Goal: Task Accomplishment & Management: Use online tool/utility

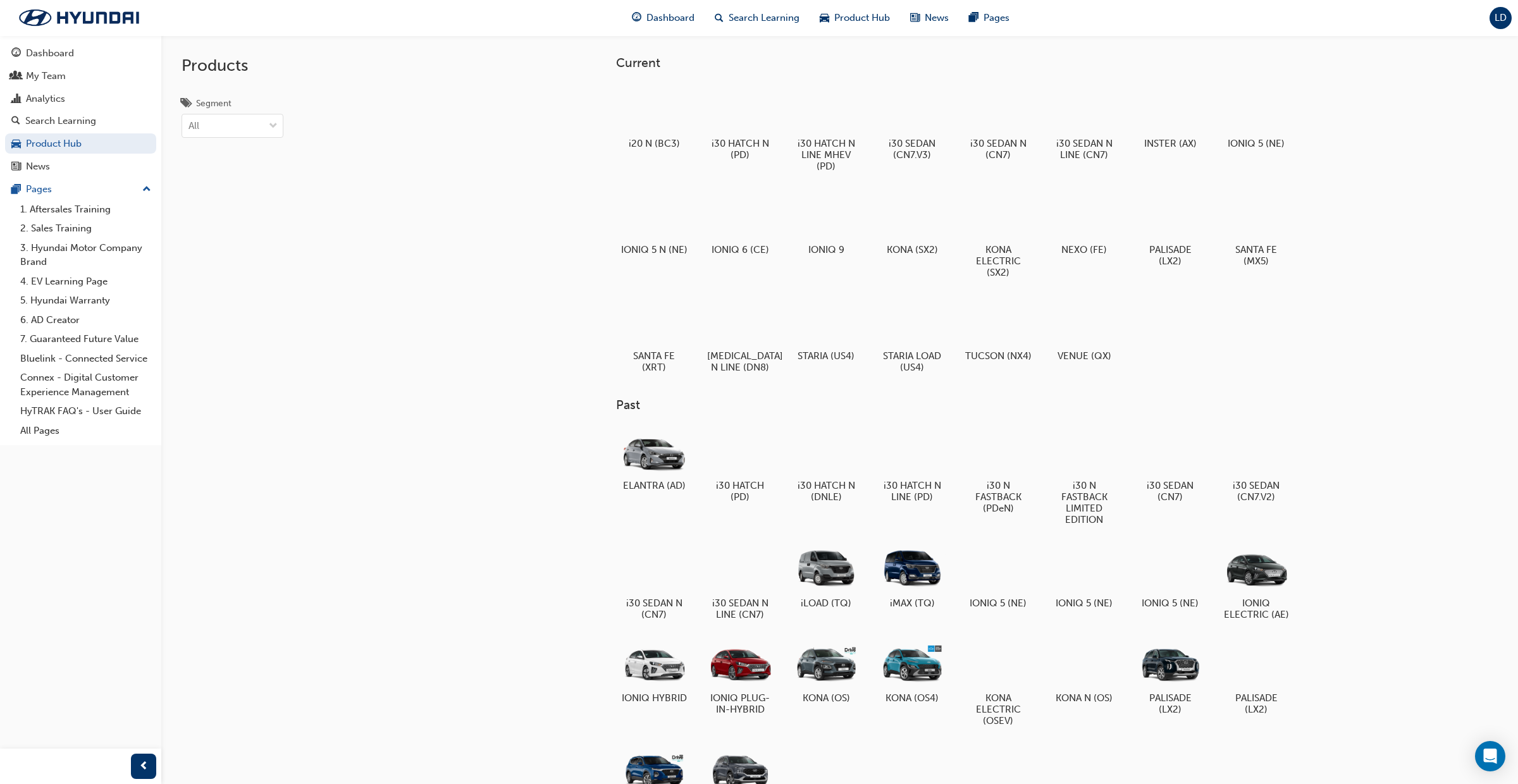
click at [1498, 22] on span "LD" at bounding box center [1500, 18] width 12 height 11
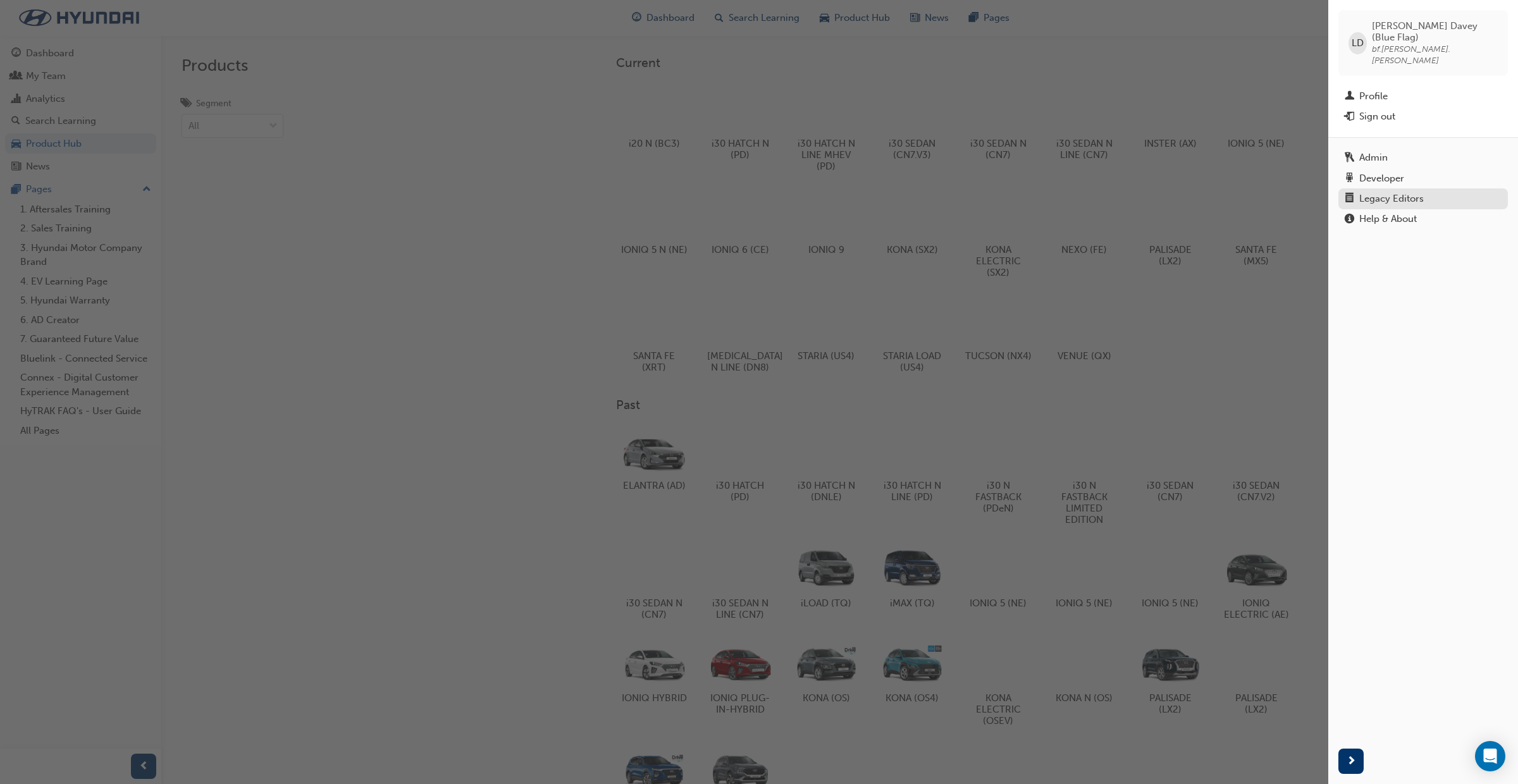
click at [1374, 194] on div "Legacy Editors" at bounding box center [1391, 199] width 65 height 11
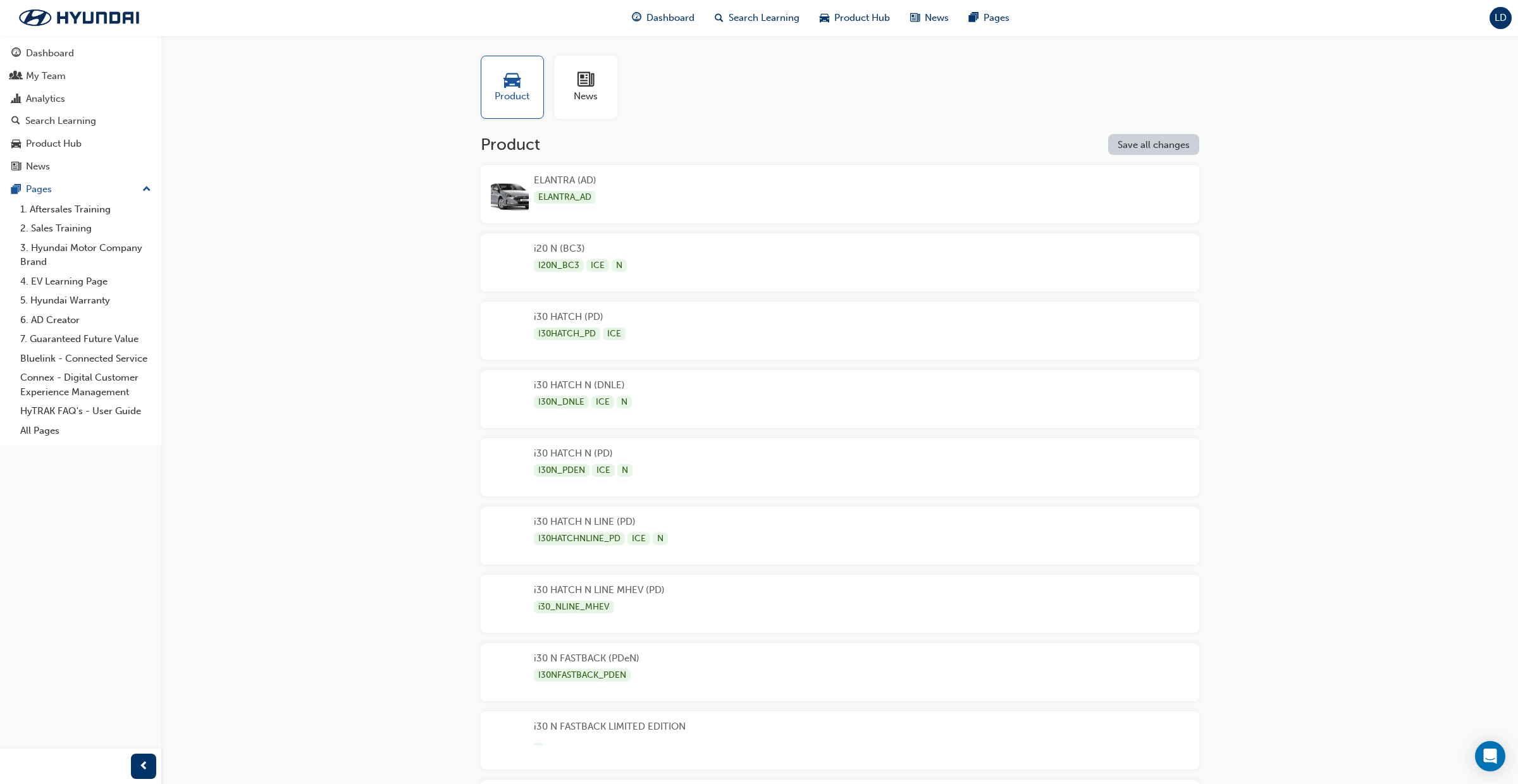
click at [1499, 23] on span "LD" at bounding box center [1500, 18] width 12 height 11
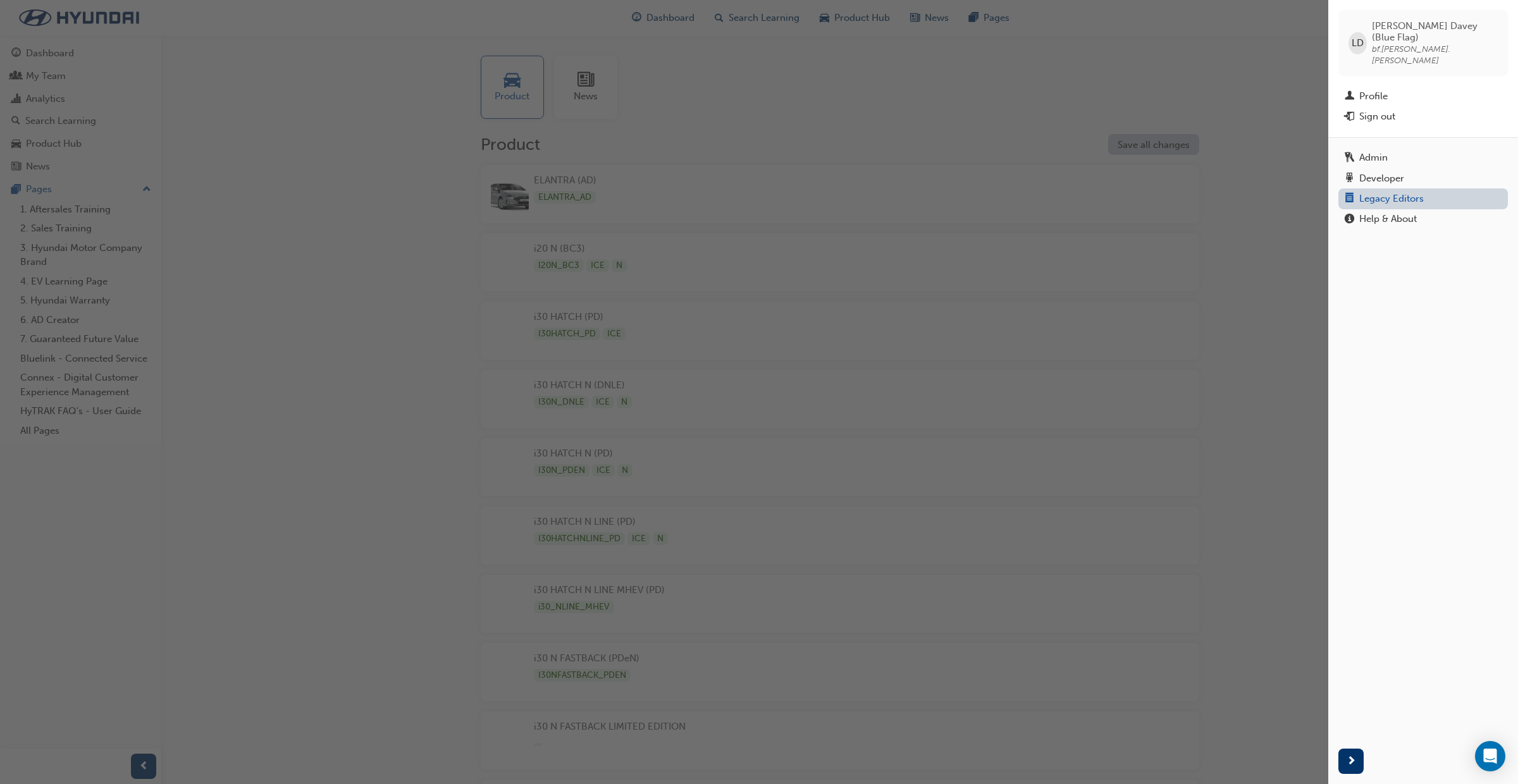
click at [1389, 188] on link "Legacy Editors" at bounding box center [1423, 198] width 170 height 20
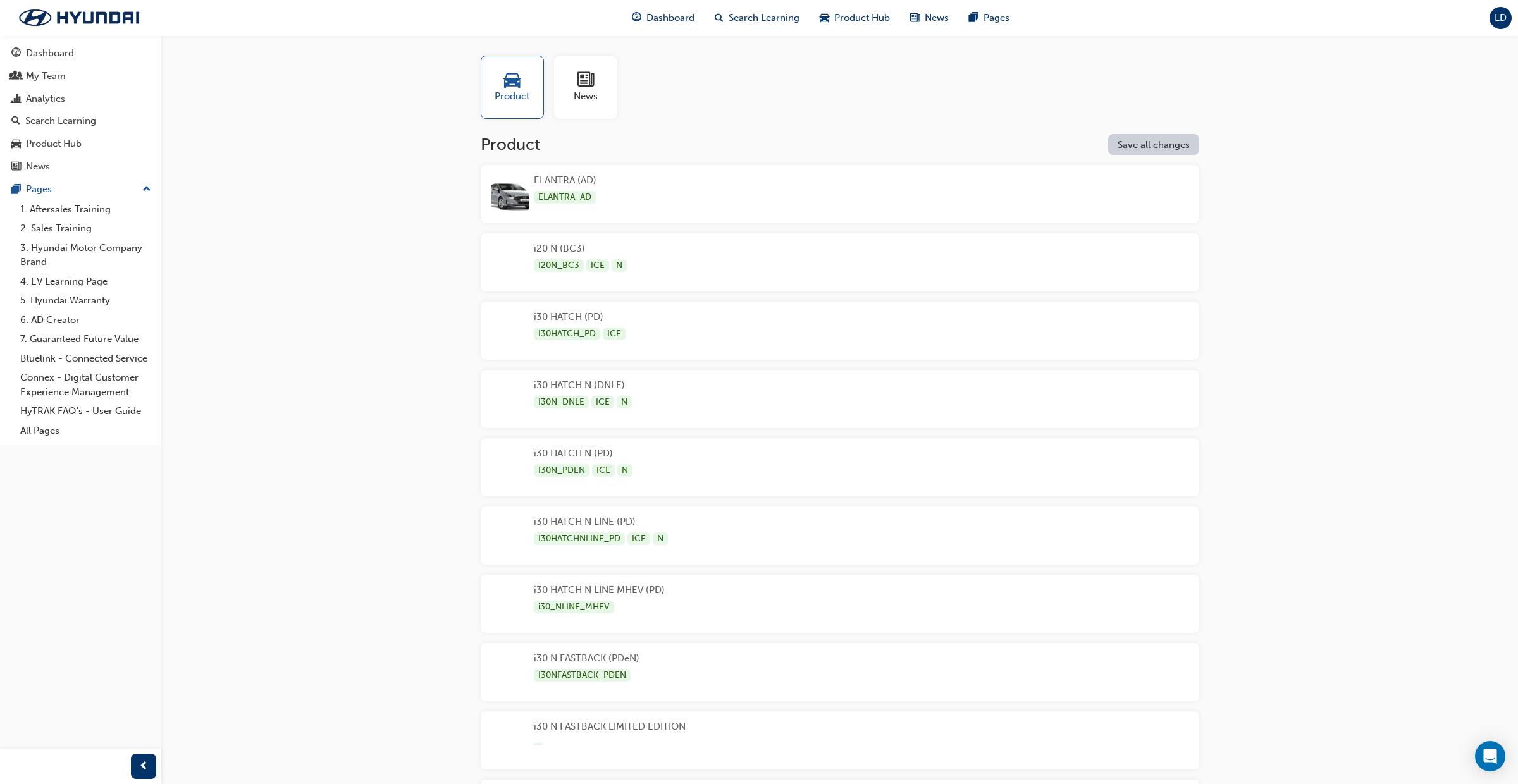
click at [510, 87] on span "car-icon" at bounding box center [512, 80] width 17 height 18
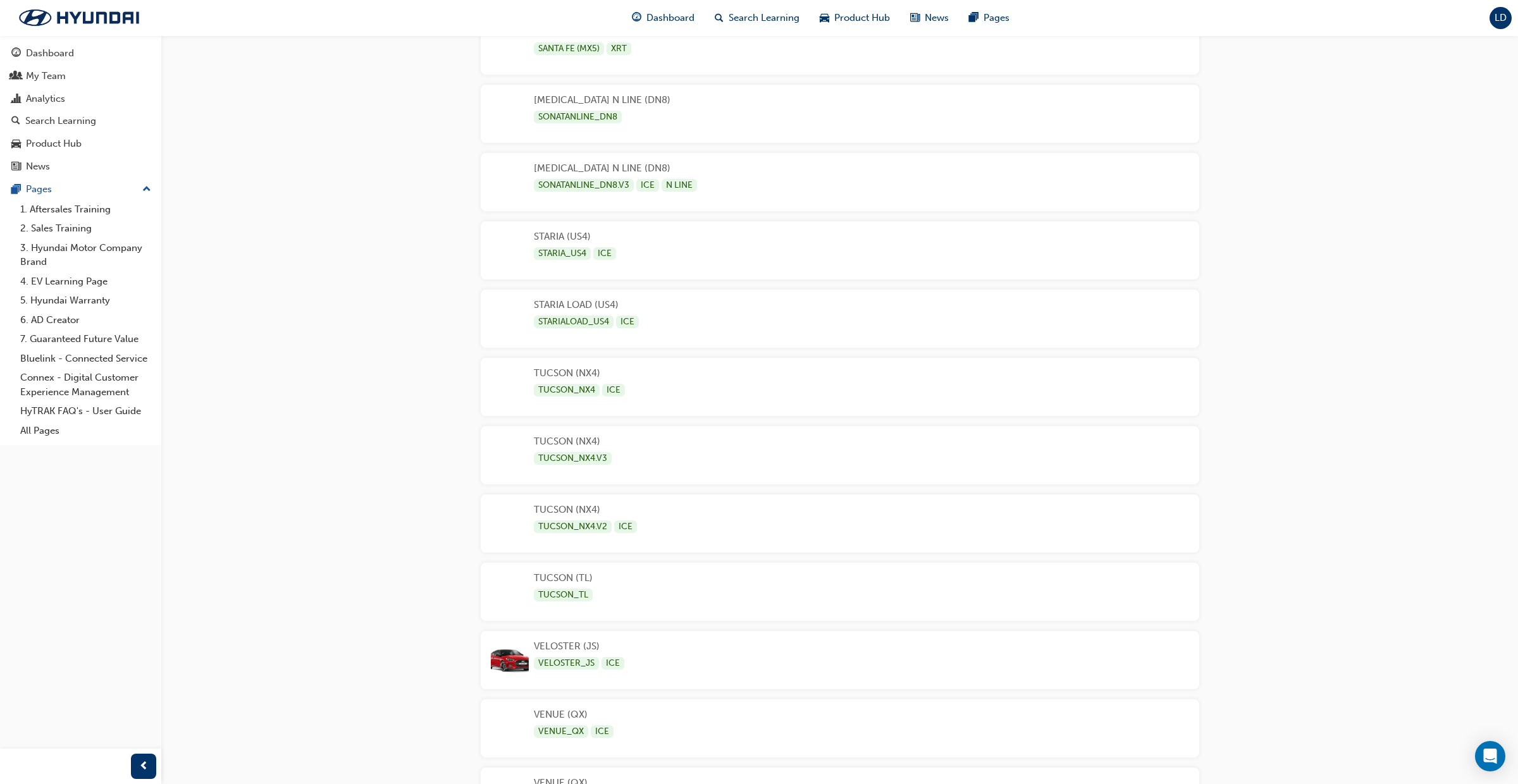
scroll to position [3406, 0]
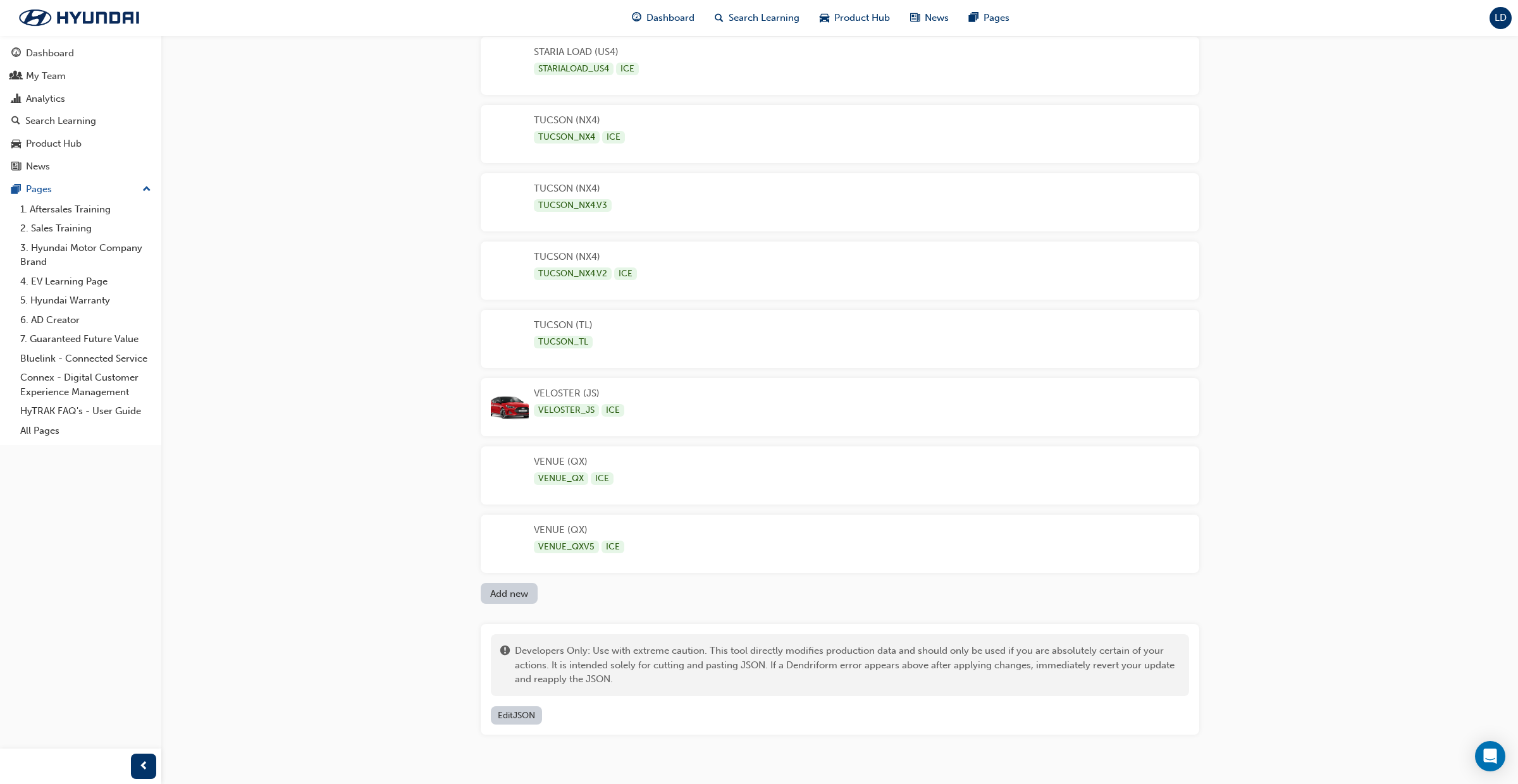
click at [512, 594] on button "Add new" at bounding box center [509, 594] width 57 height 21
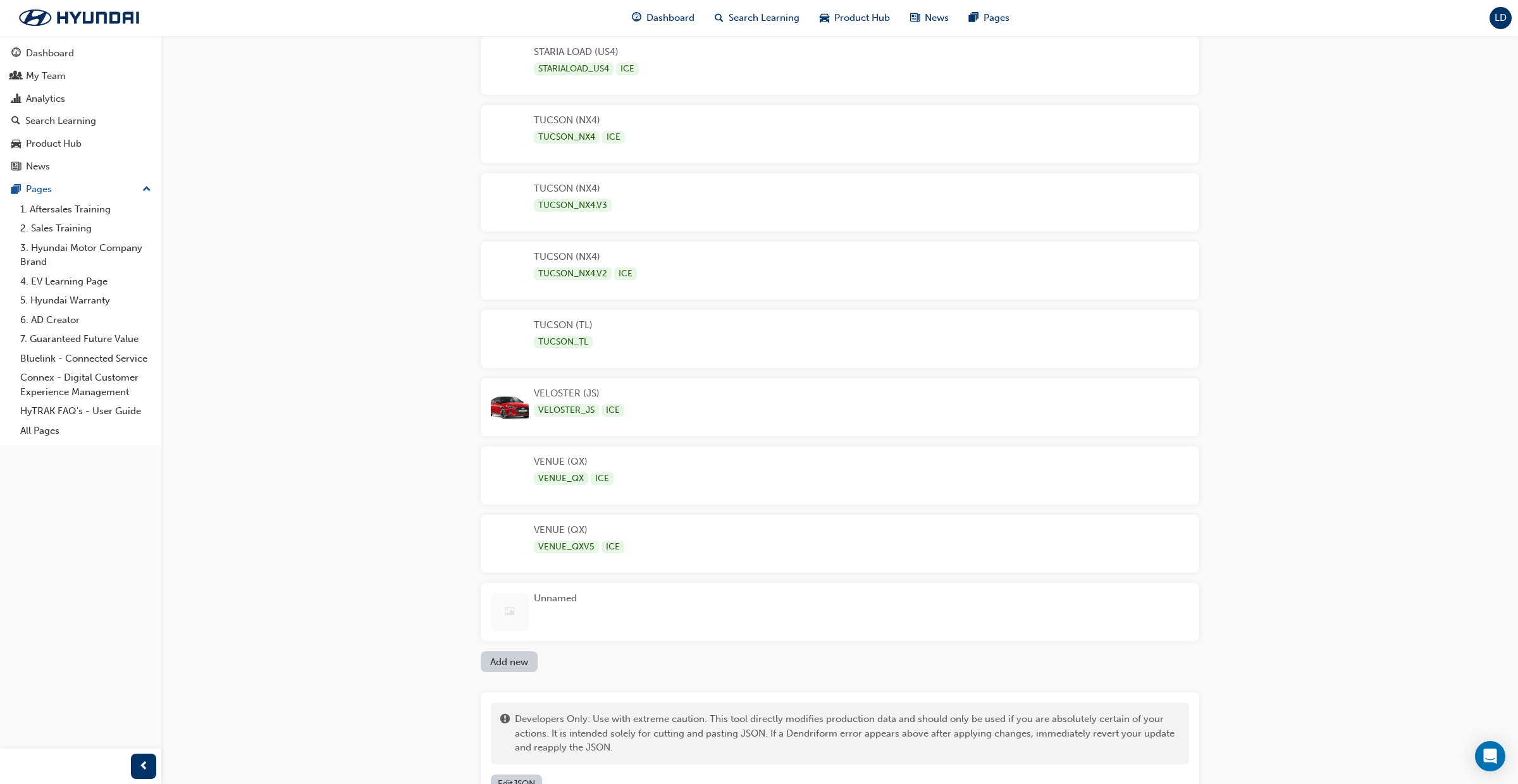
scroll to position [3406, 0]
click at [556, 607] on div "Unnamed" at bounding box center [555, 613] width 43 height 38
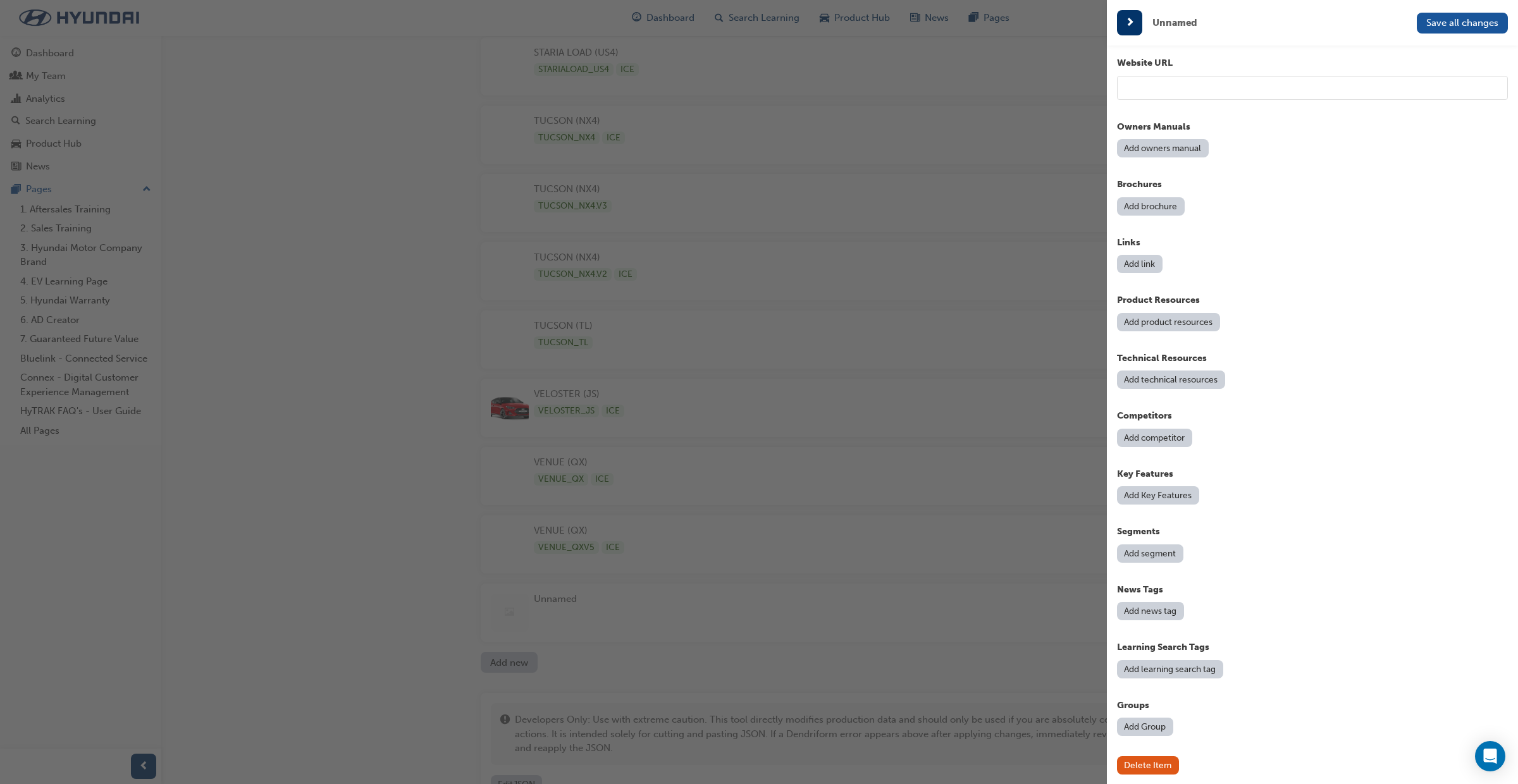
scroll to position [3475, 0]
click at [1147, 723] on button "Add Group" at bounding box center [1145, 727] width 57 height 19
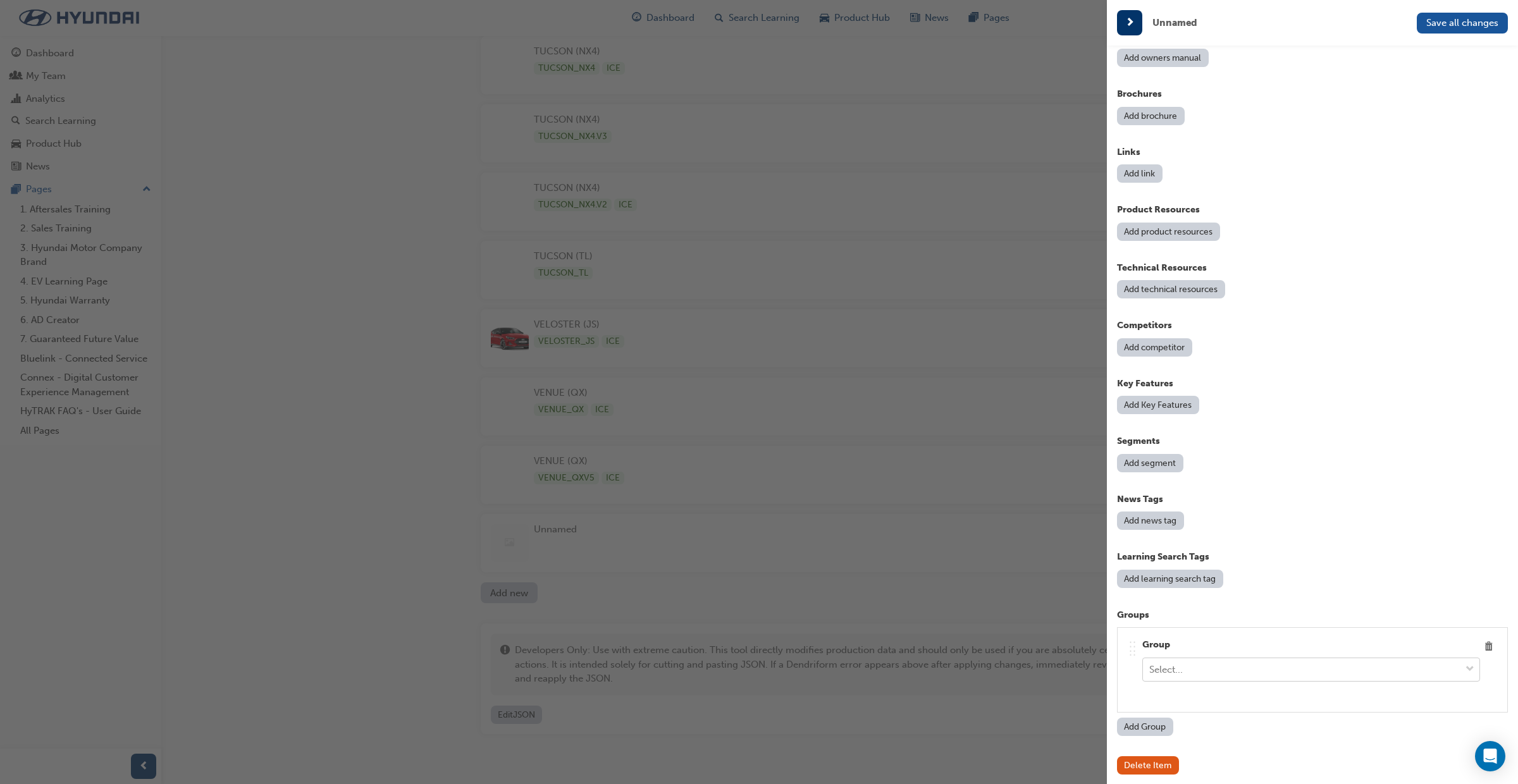
scroll to position [3563, 0]
click at [1301, 666] on div "Select..." at bounding box center [1301, 669] width 317 height 22
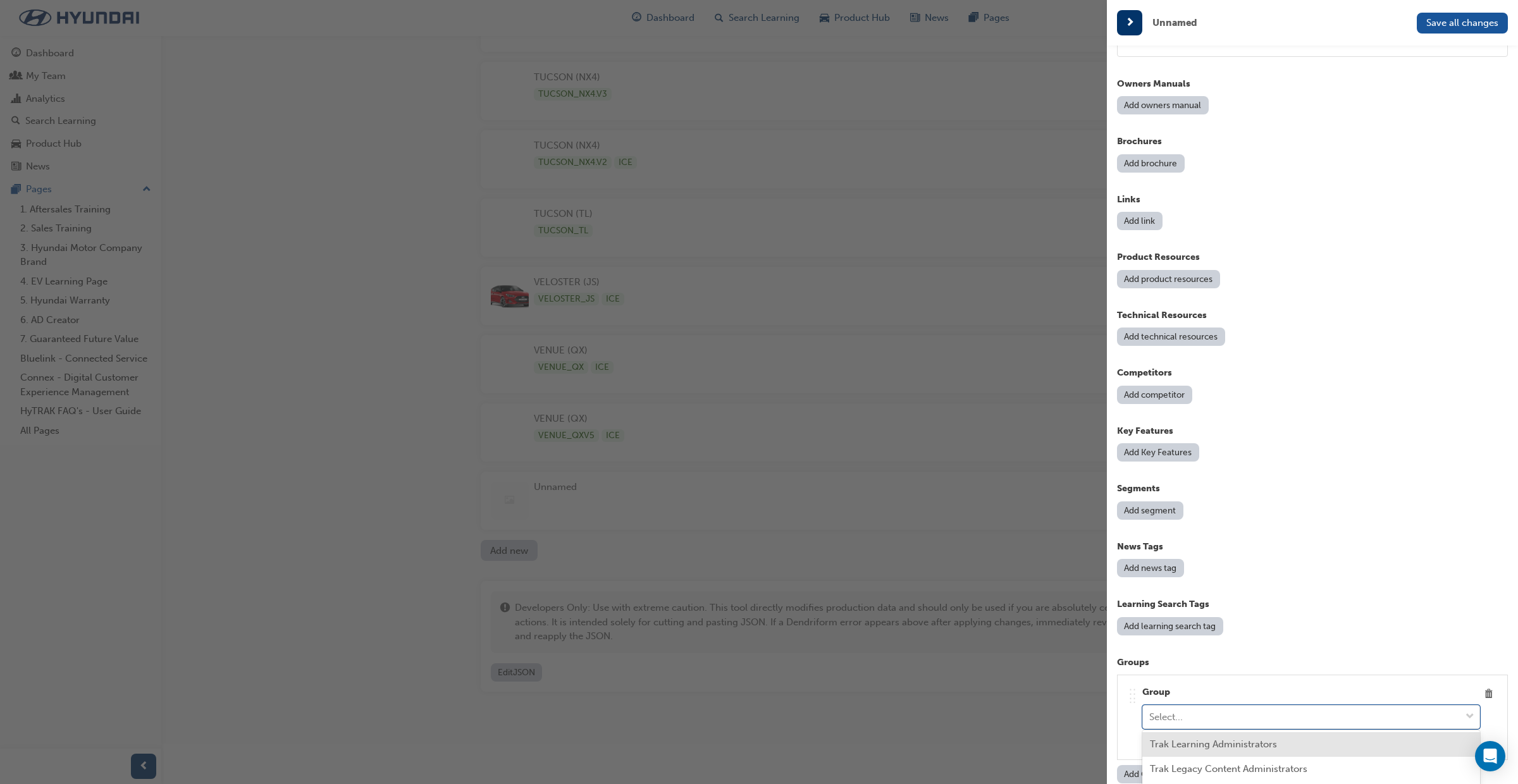
scroll to position [316, 0]
click at [1301, 745] on div "Trak Learning Administrators" at bounding box center [1311, 744] width 338 height 25
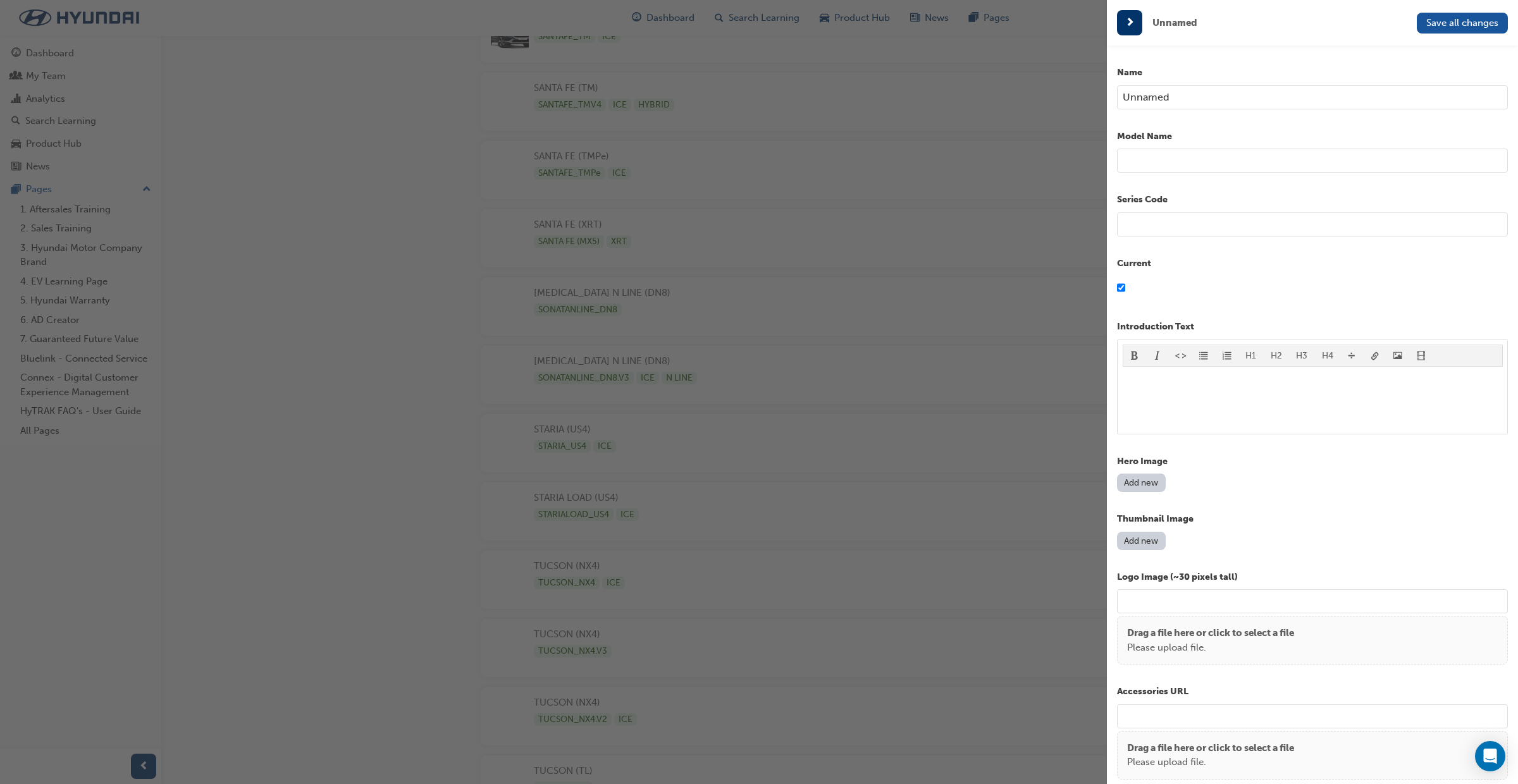
scroll to position [2957, 0]
click at [1151, 485] on button "Add new" at bounding box center [1140, 483] width 49 height 19
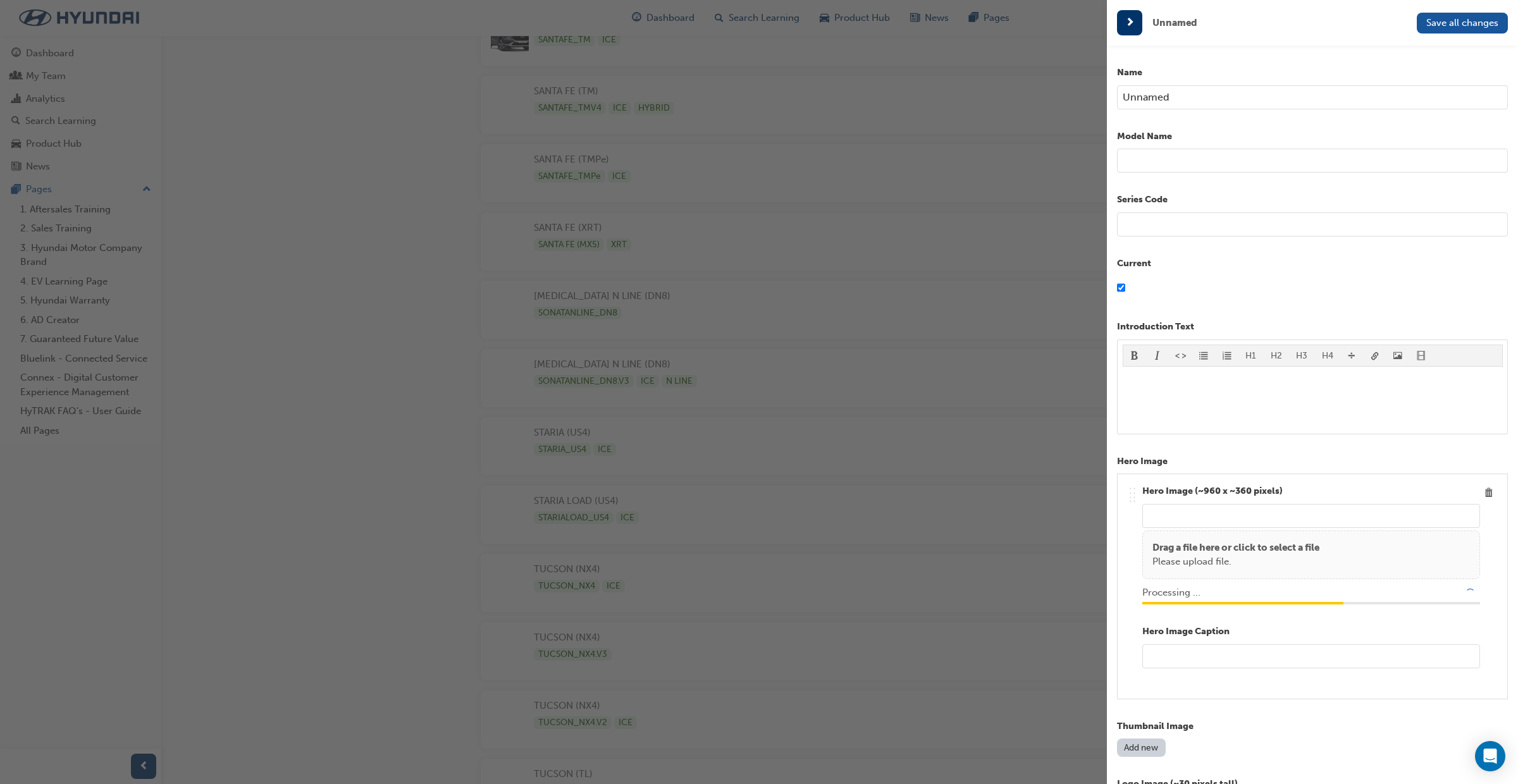
type input "/upload/840f353f-890c-49f3-857a-e264d322d893.jpeg"
click at [1222, 663] on input "text" at bounding box center [1311, 656] width 338 height 24
click at [1221, 657] on input "2026 PALISADE (LX3)" at bounding box center [1311, 656] width 338 height 24
type input "2026 PALISADE (LX3)"
click at [1201, 95] on input "Unnamed" at bounding box center [1312, 97] width 391 height 24
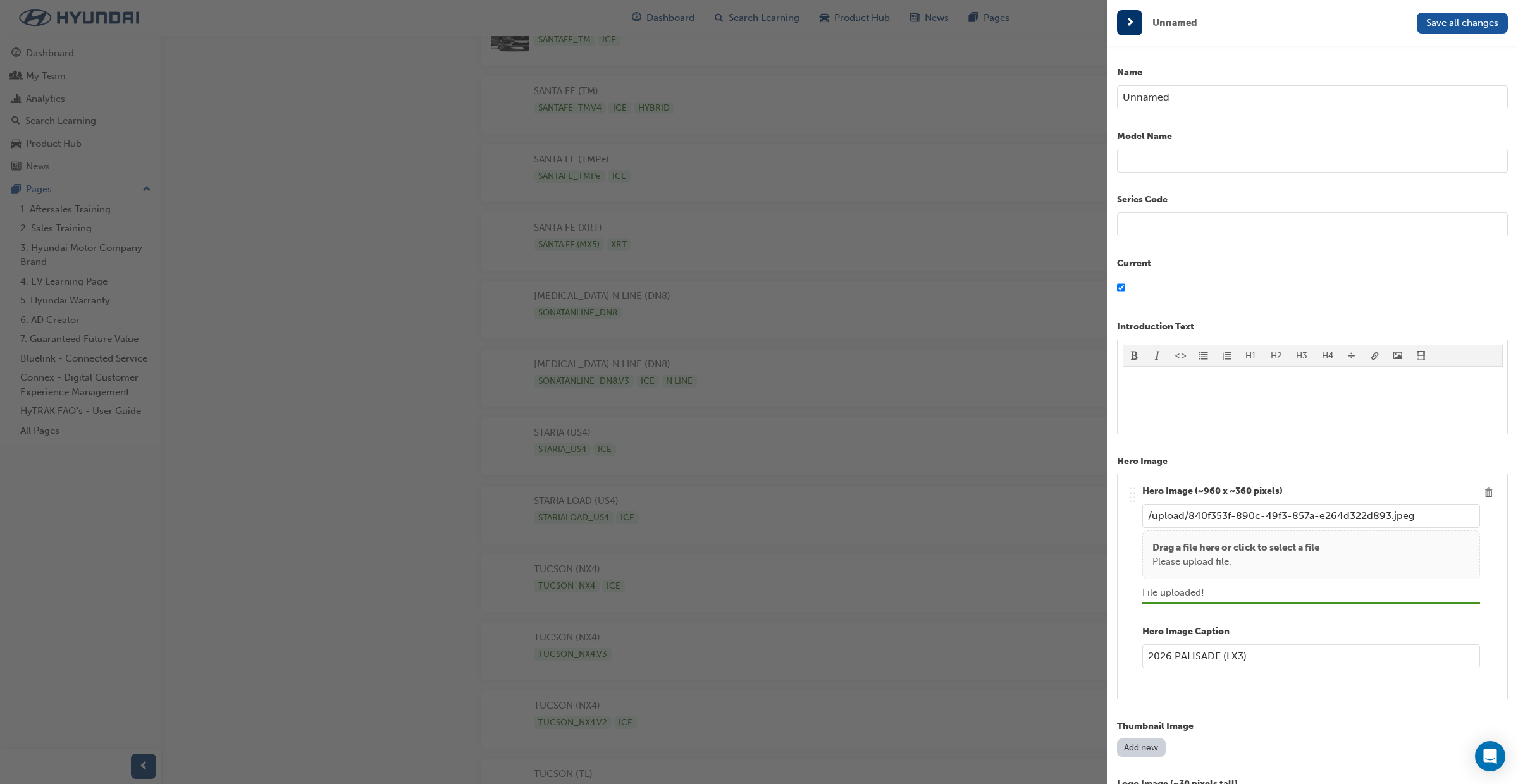
click at [1133, 225] on input "text" at bounding box center [1312, 224] width 391 height 24
type input "LX3"
click at [1173, 97] on input "Unnamed" at bounding box center [1312, 97] width 391 height 24
type input "U"
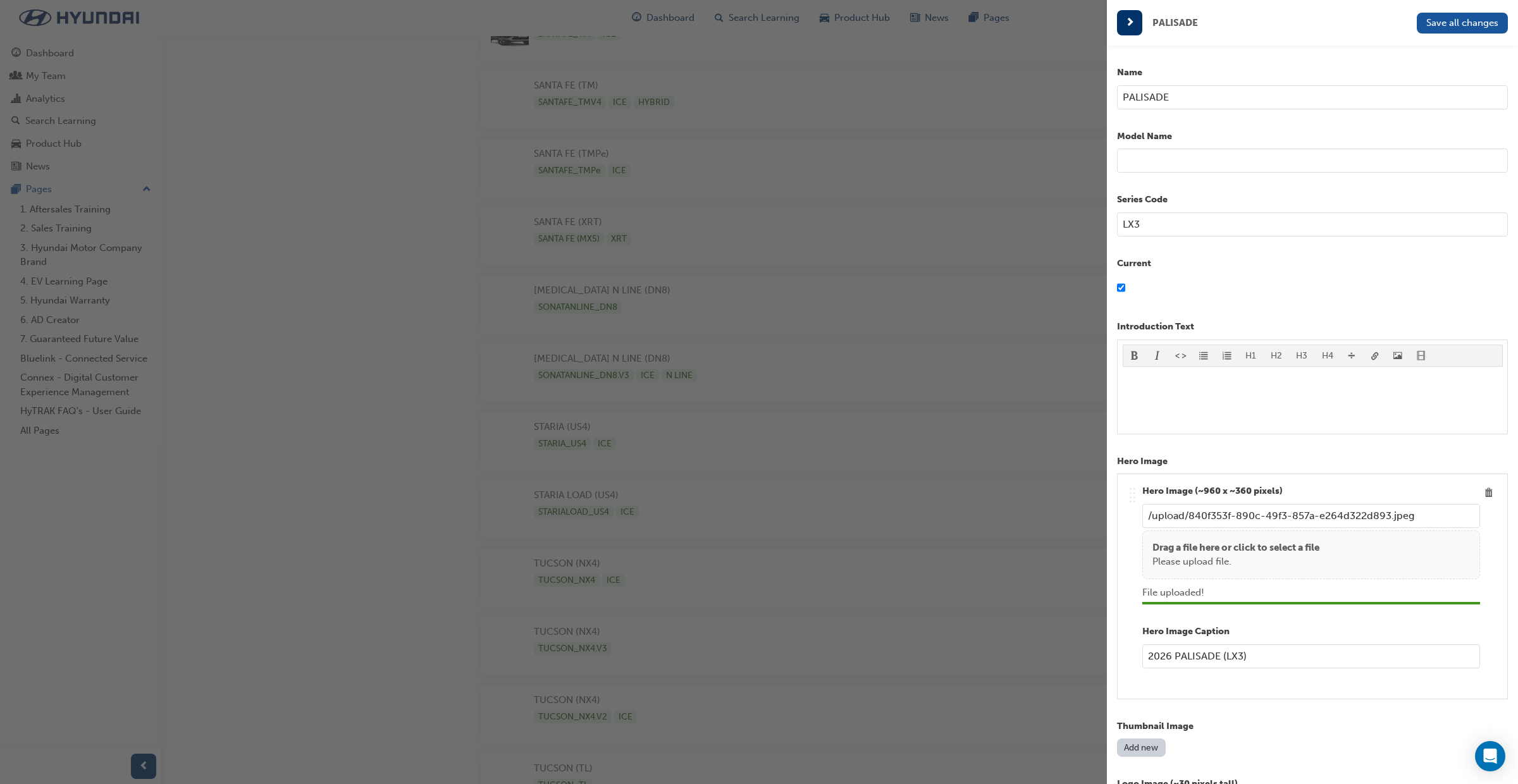
type input "PALISADE"
click at [1143, 161] on input "text" at bounding box center [1312, 160] width 391 height 24
type input "CALLIGRAPHY"
click at [1481, 24] on span "Save all changes" at bounding box center [1462, 22] width 72 height 11
click at [861, 19] on div "button" at bounding box center [553, 392] width 1107 height 784
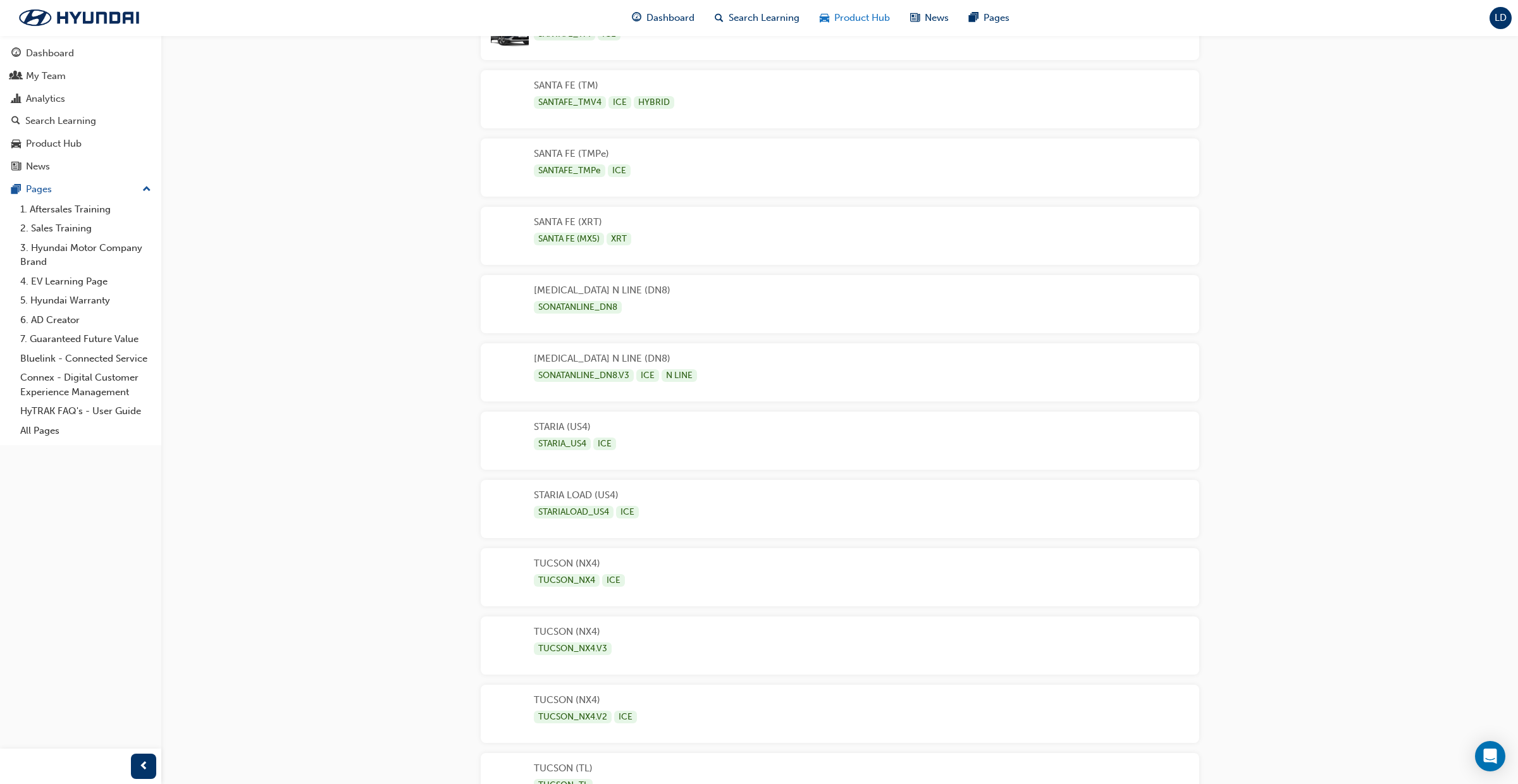
click at [861, 19] on span "Product Hub" at bounding box center [862, 18] width 56 height 14
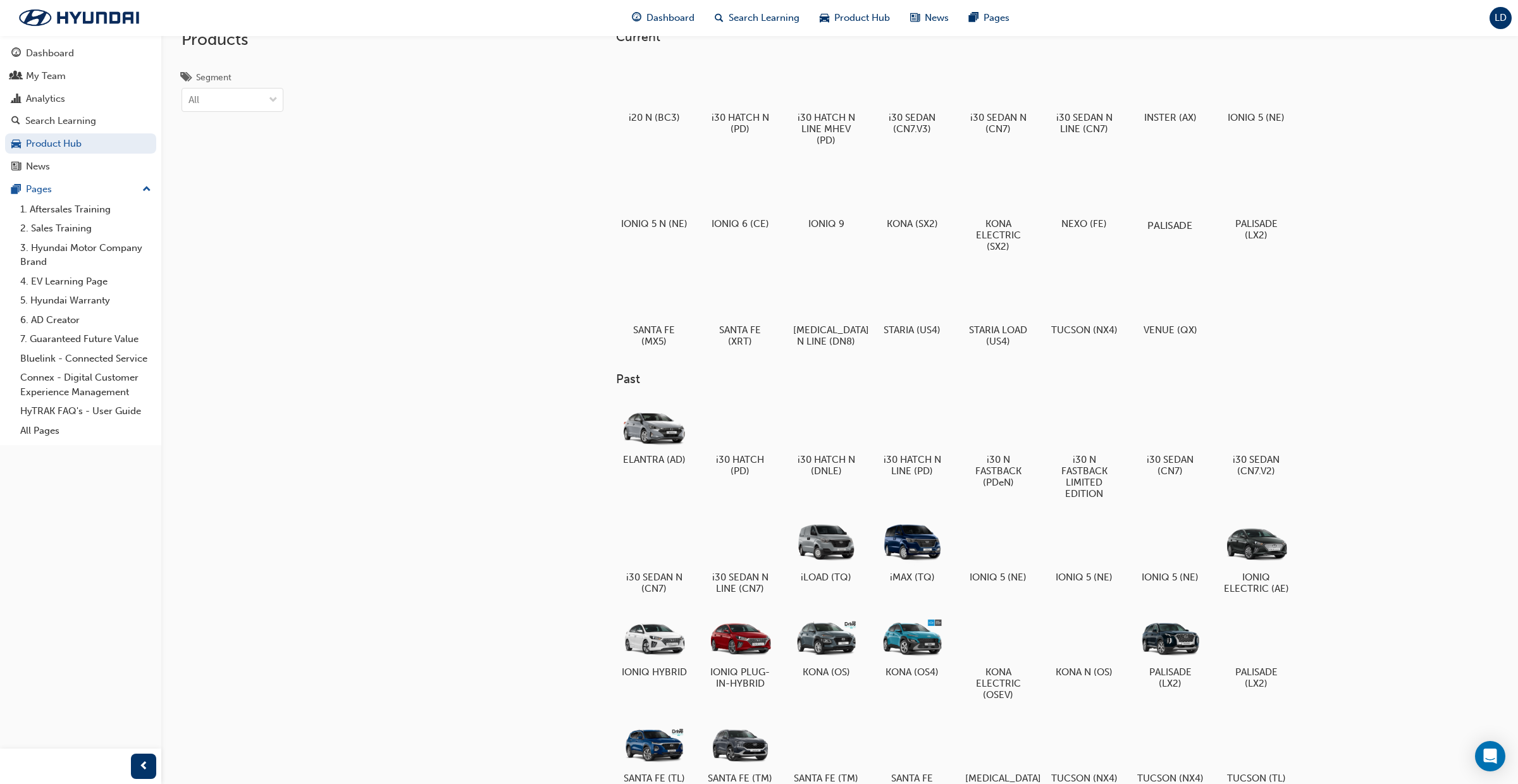
scroll to position [23, 0]
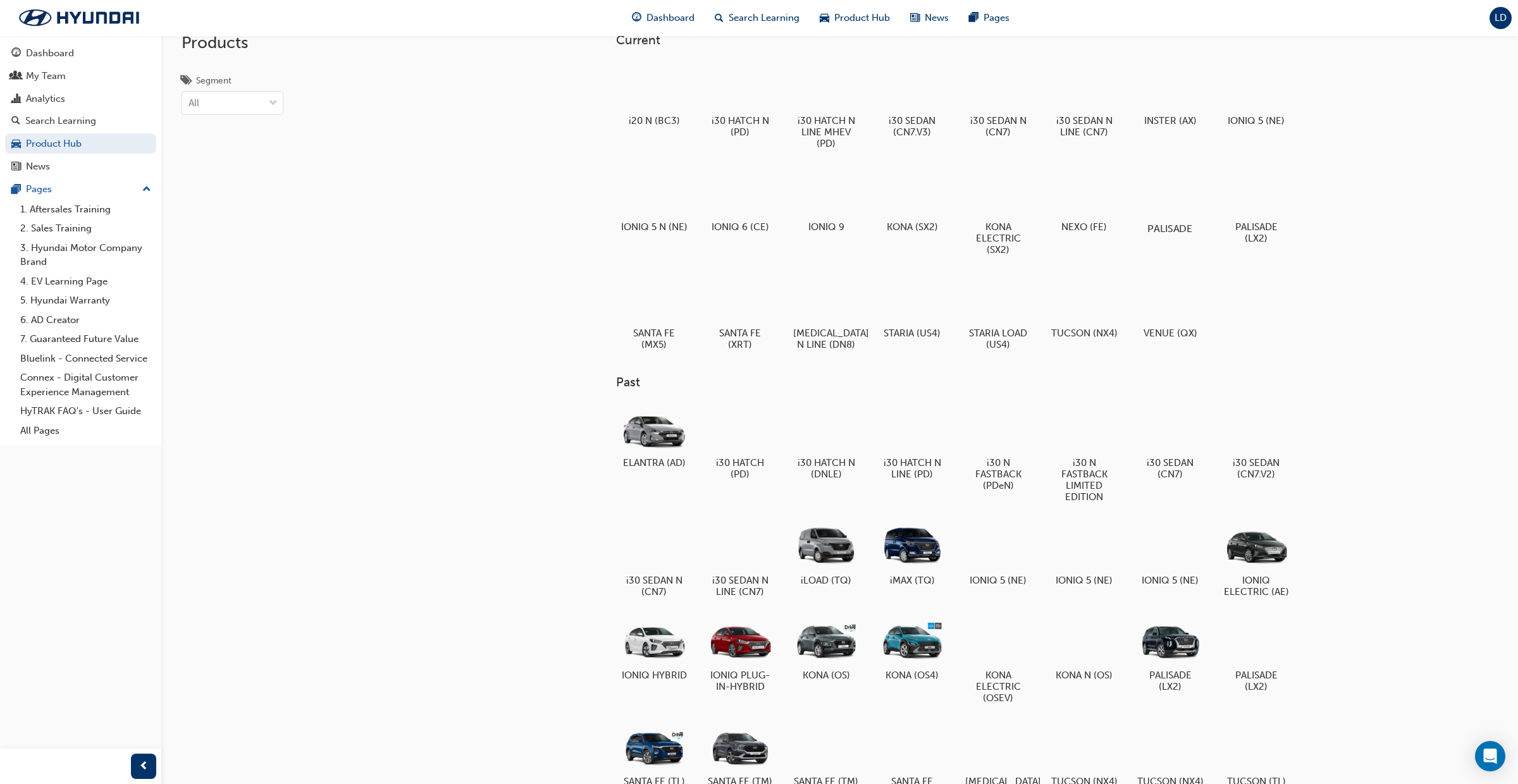
click at [1174, 194] on div at bounding box center [1169, 192] width 70 height 50
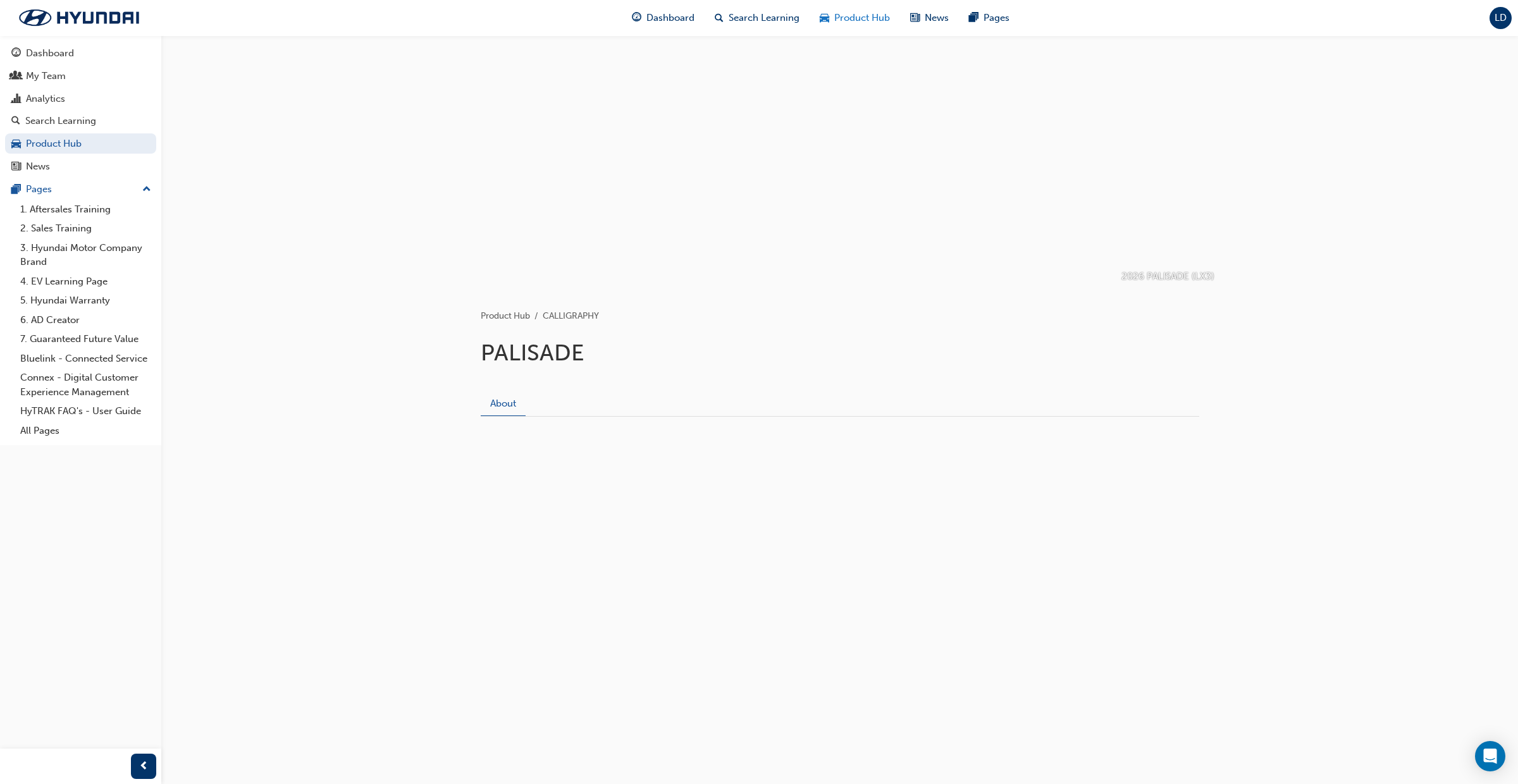
click at [852, 17] on span "Product Hub" at bounding box center [862, 18] width 56 height 14
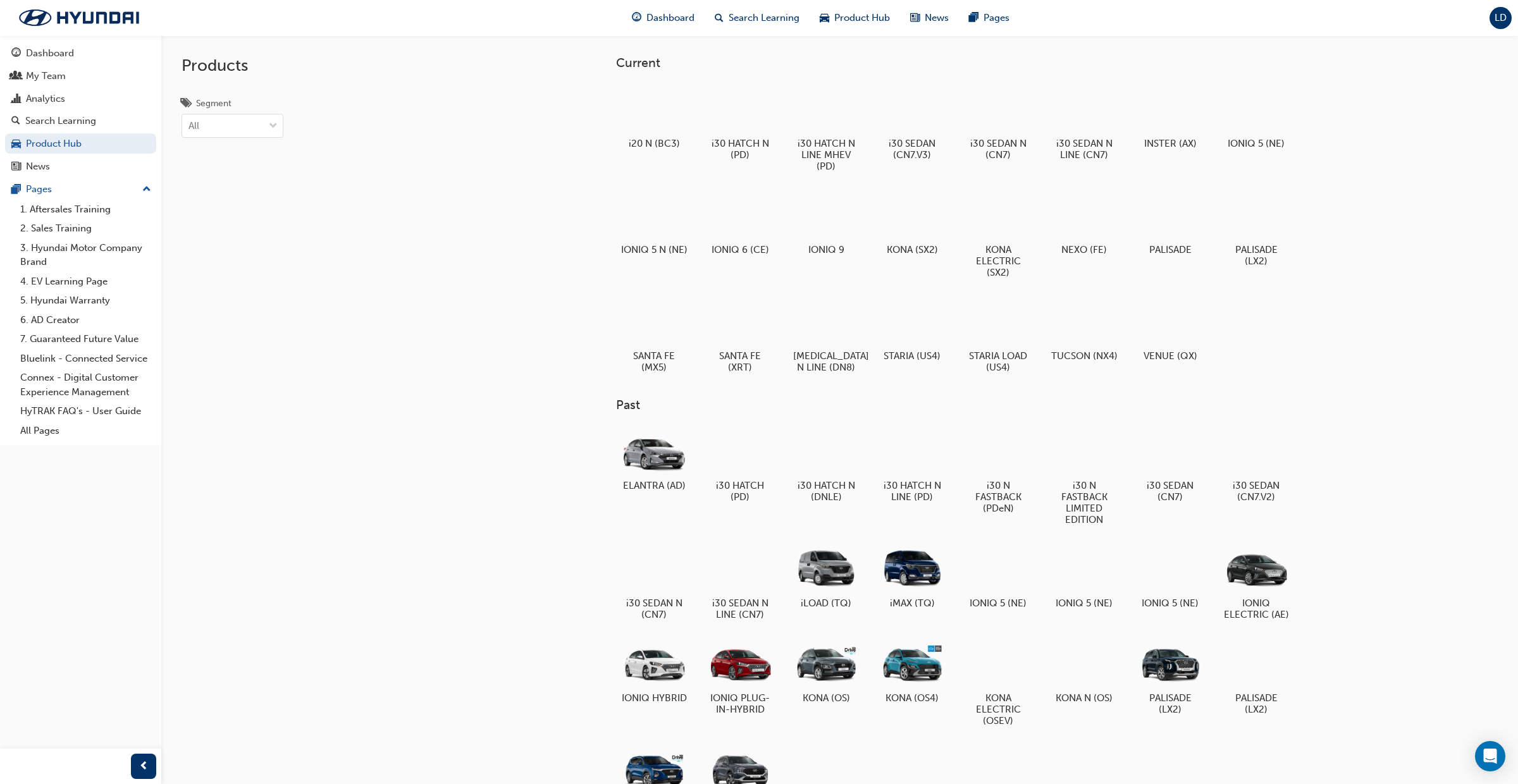
click at [1501, 21] on span "LD" at bounding box center [1500, 18] width 12 height 11
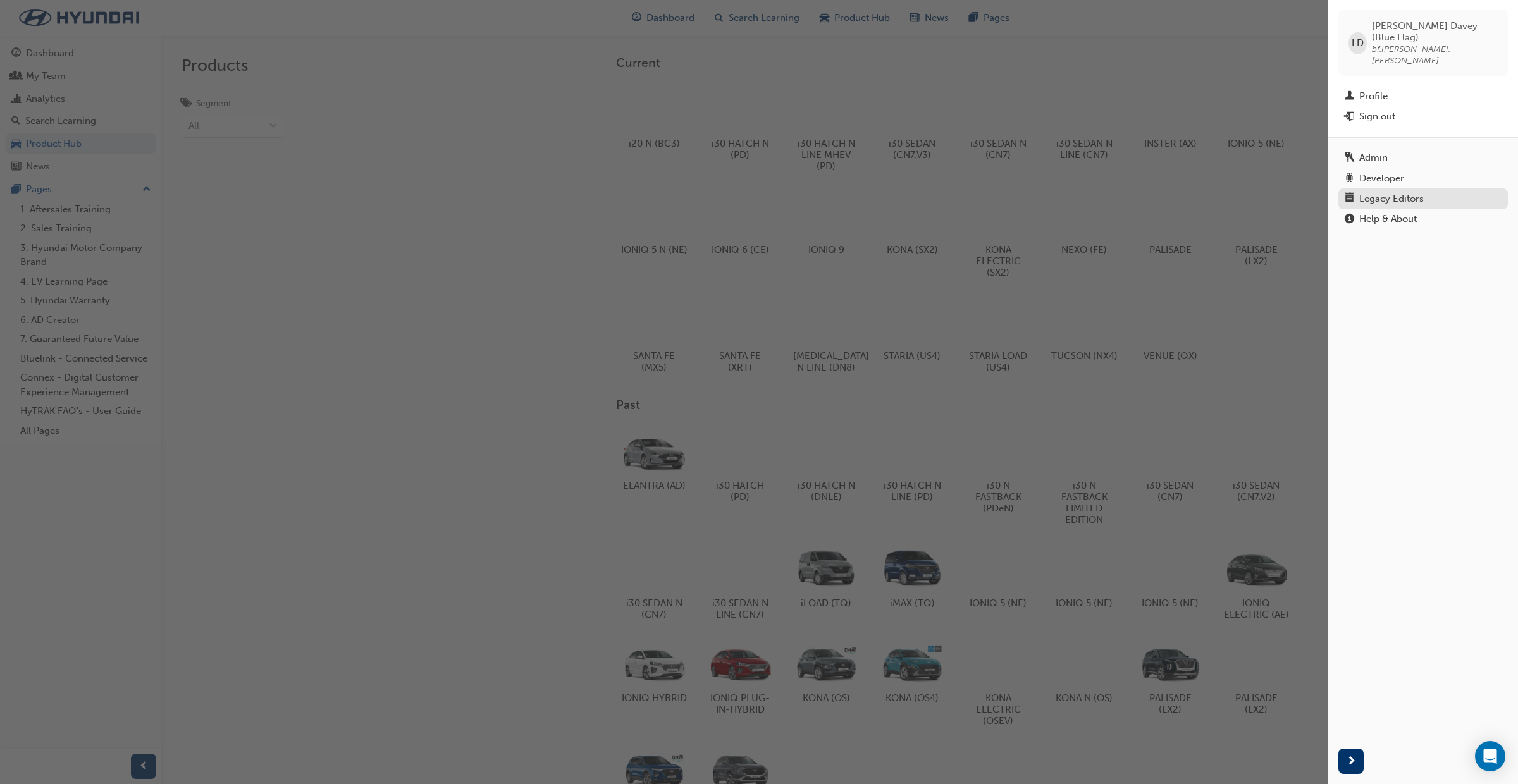
click at [1372, 194] on div "Legacy Editors" at bounding box center [1391, 199] width 65 height 11
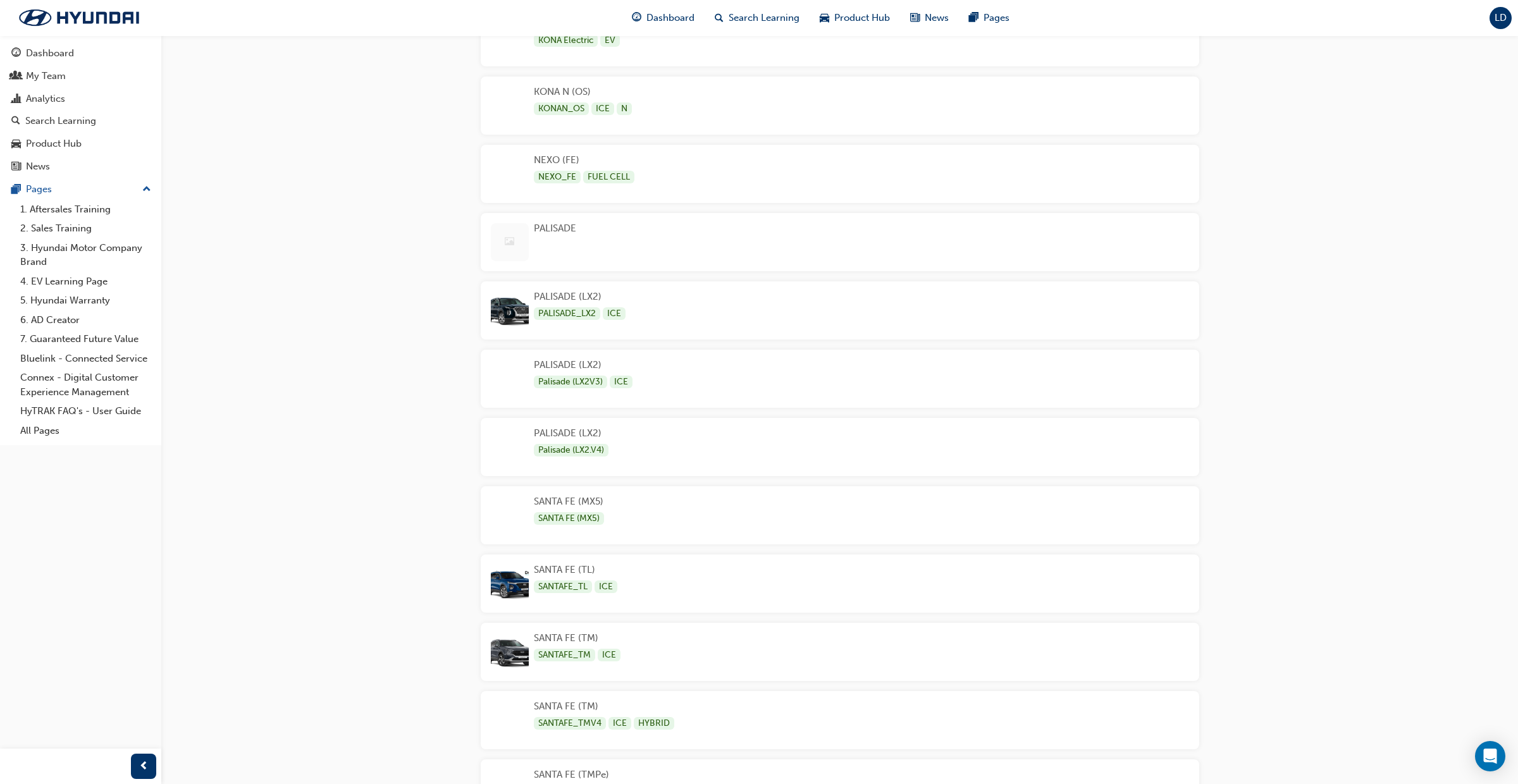
scroll to position [2408, 0]
click at [744, 257] on div "PALISADE" at bounding box center [840, 245] width 719 height 58
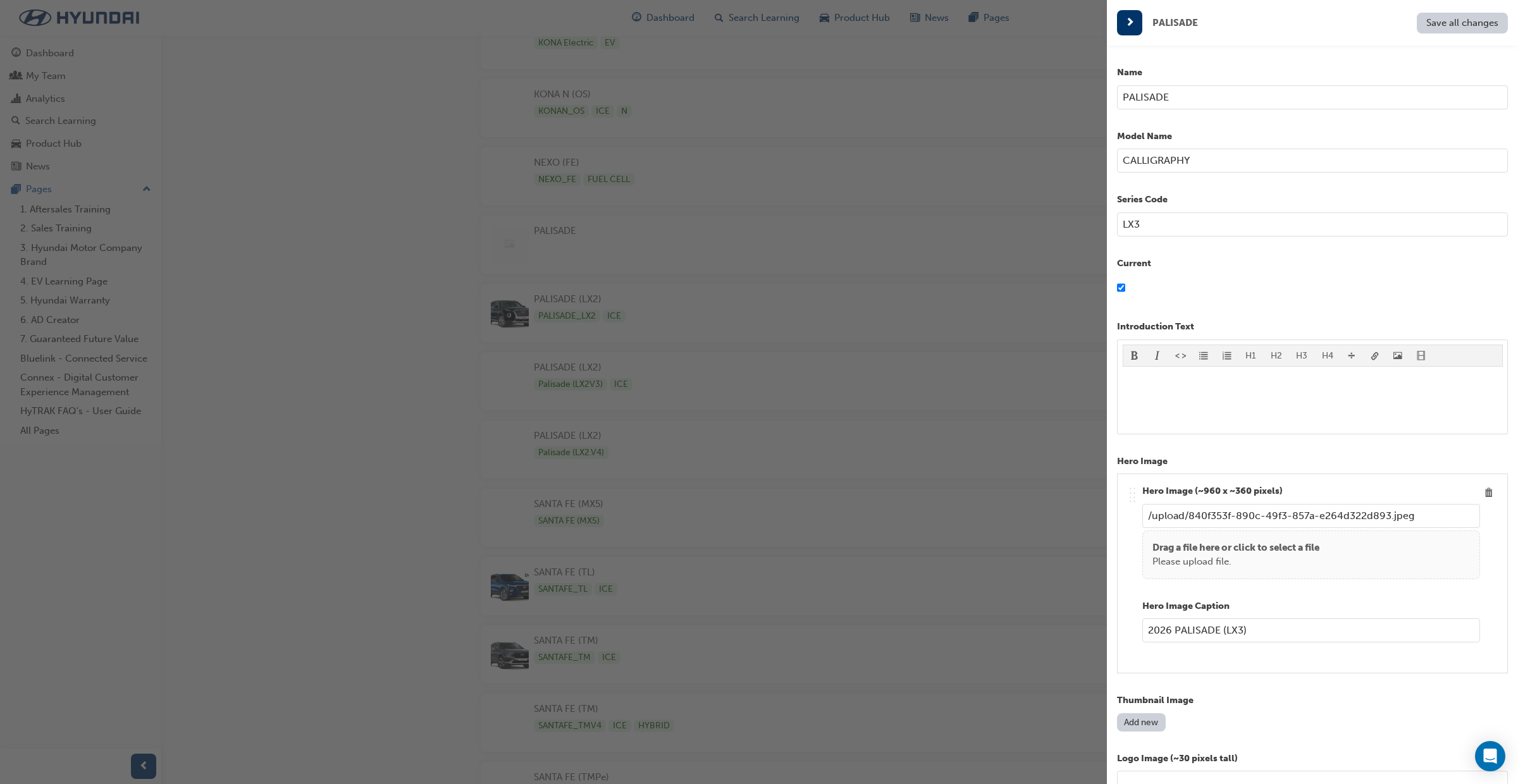
click at [1167, 96] on input "PALISADE" at bounding box center [1312, 97] width 391 height 24
type input "PALISADE (LX3)"
click at [1450, 27] on span "Save all changes" at bounding box center [1462, 22] width 72 height 11
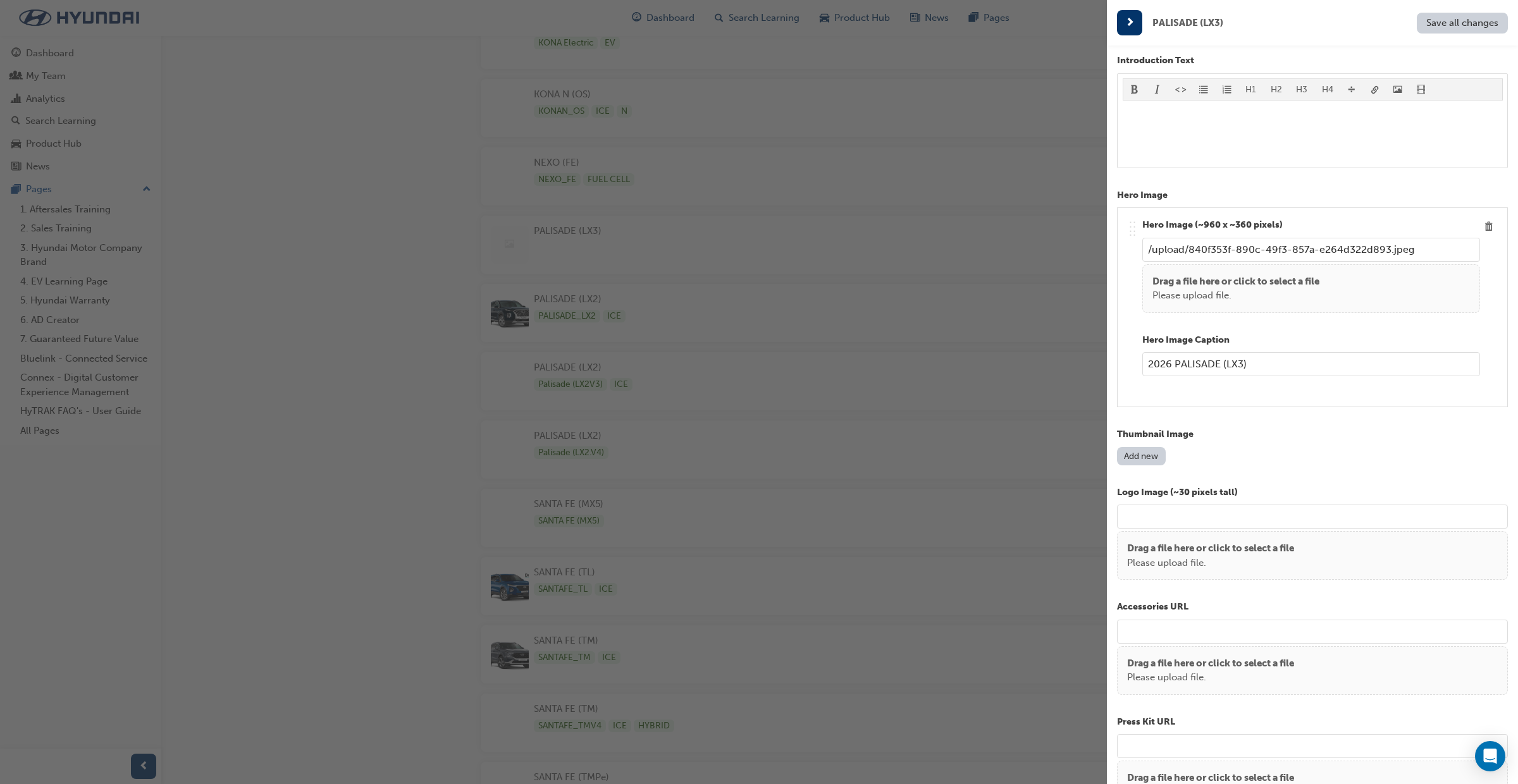
scroll to position [267, 0]
click at [1141, 461] on button "Add new" at bounding box center [1140, 455] width 49 height 19
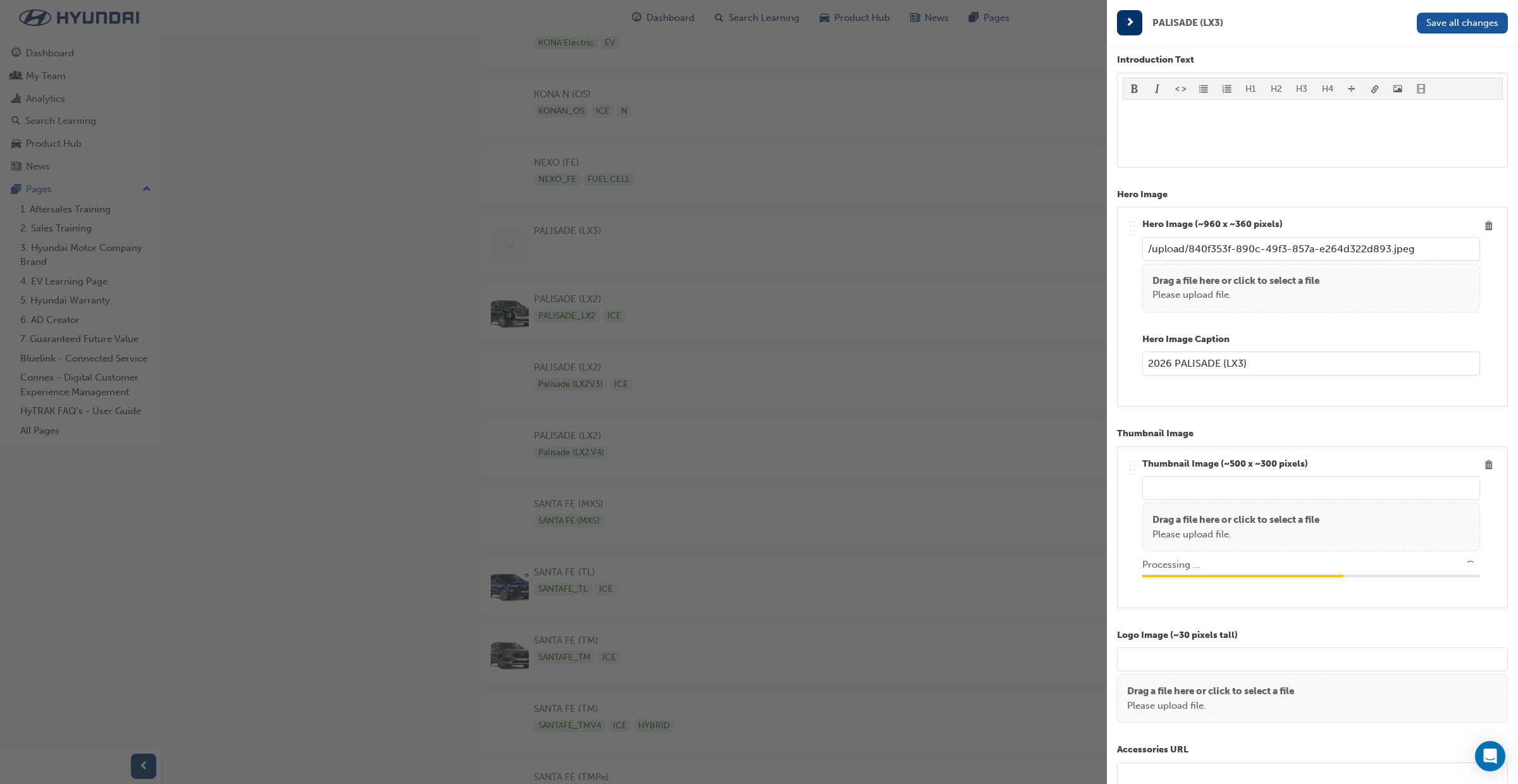
type input "/upload/cefc2f6d-d581-4463-9e89-ee8a7e7ab8fd.png"
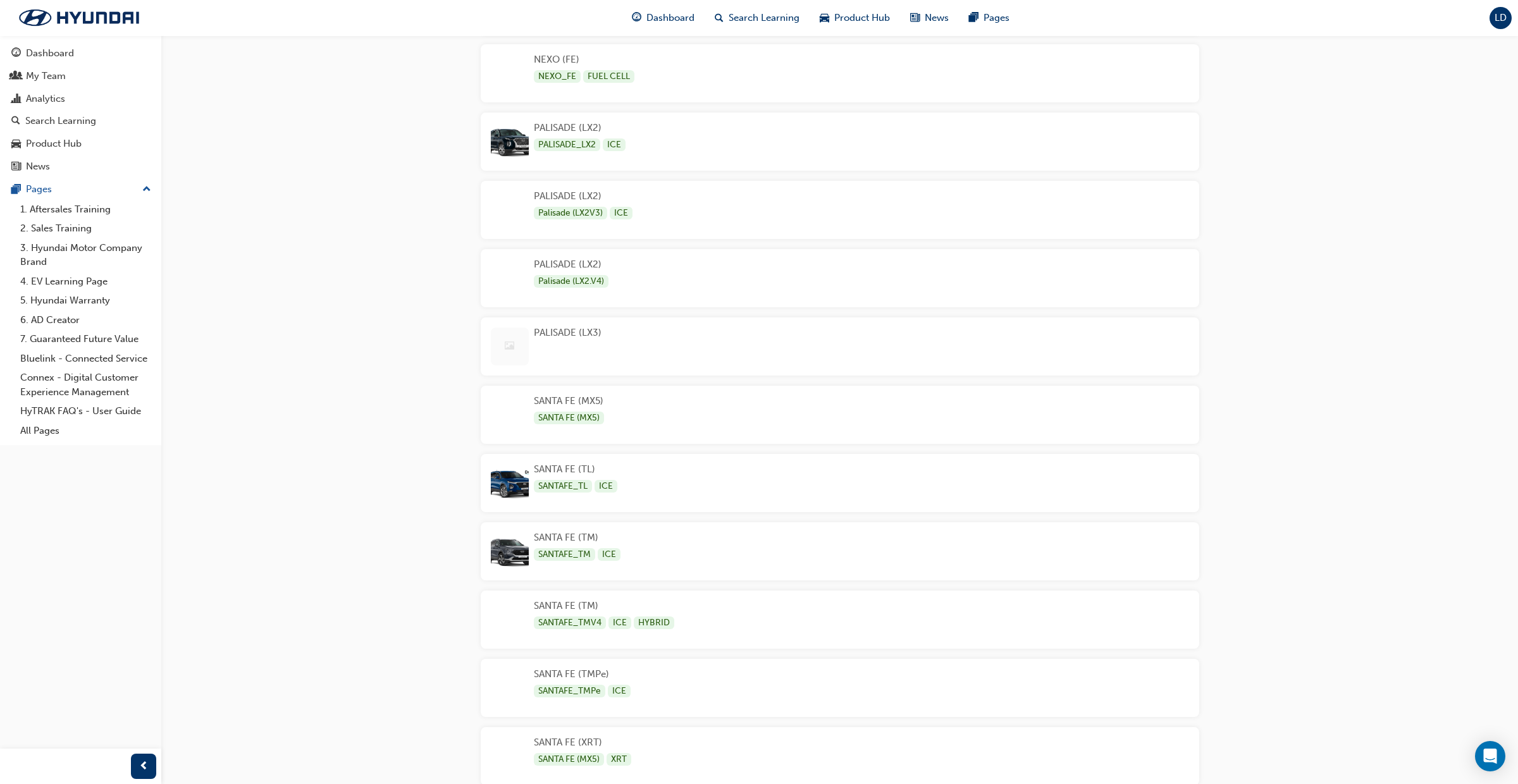
scroll to position [2536, 0]
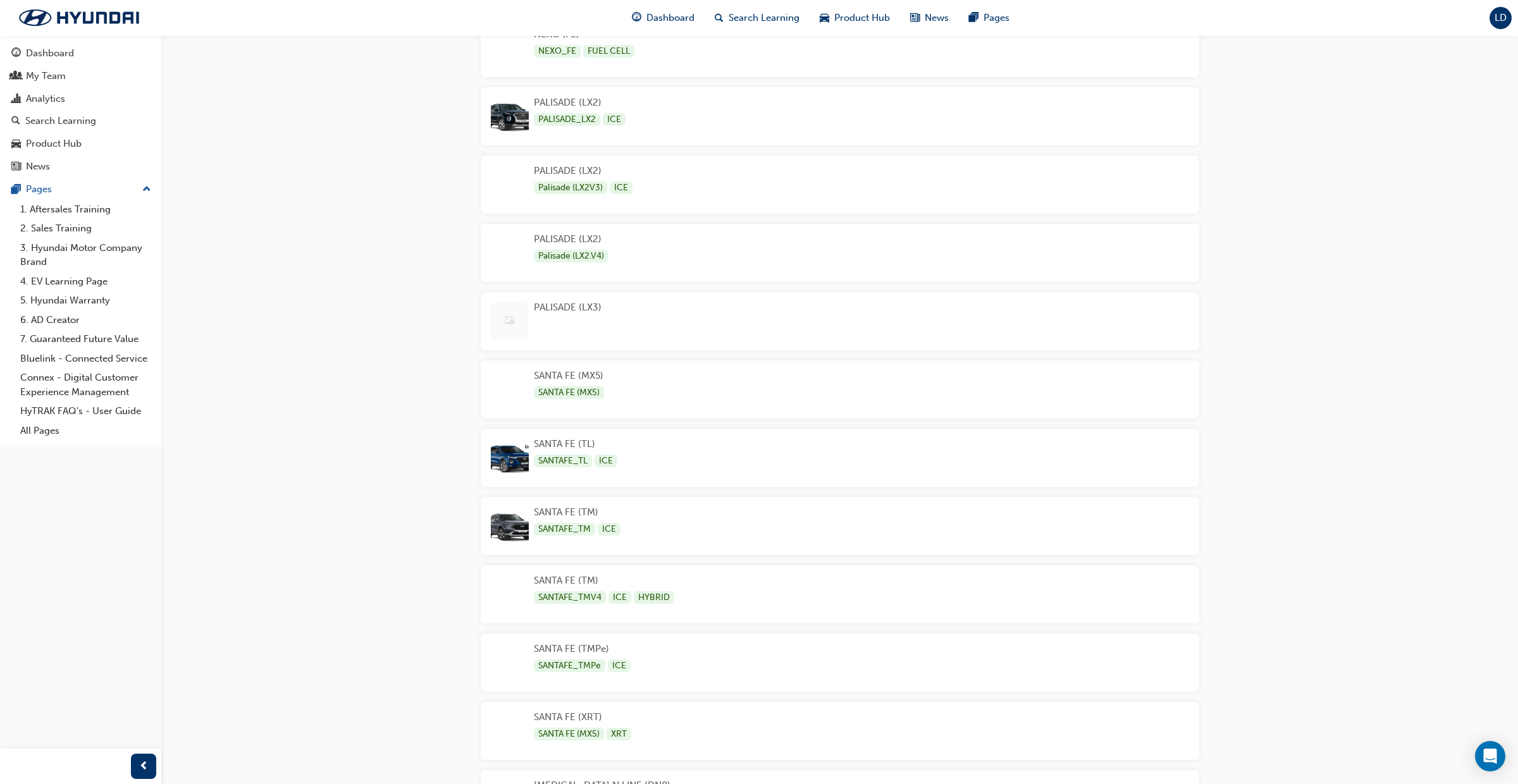
click at [848, 329] on div "PALISADE (LX3)" at bounding box center [840, 321] width 719 height 58
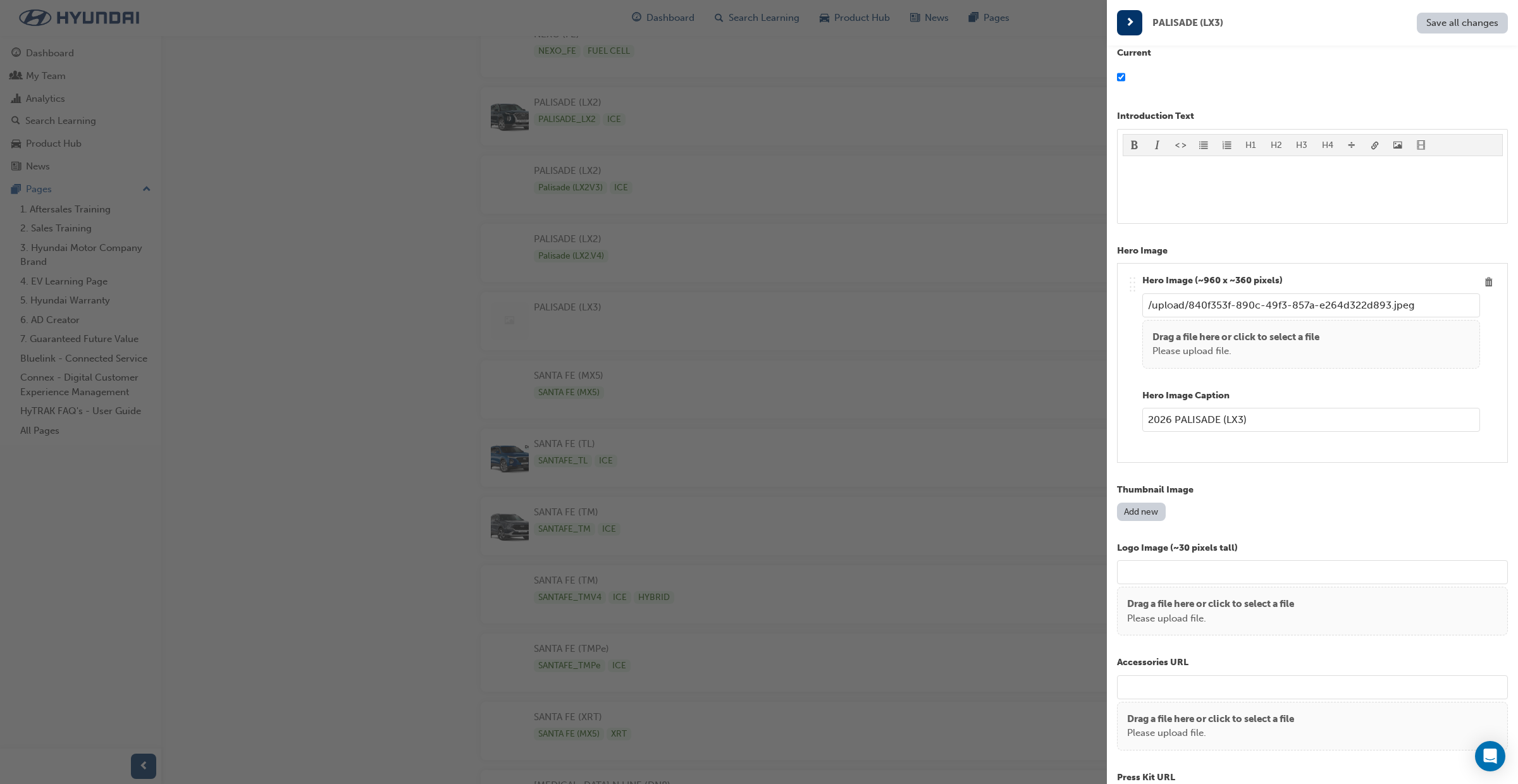
scroll to position [214, 0]
click at [1138, 510] on button "Add new" at bounding box center [1140, 508] width 49 height 19
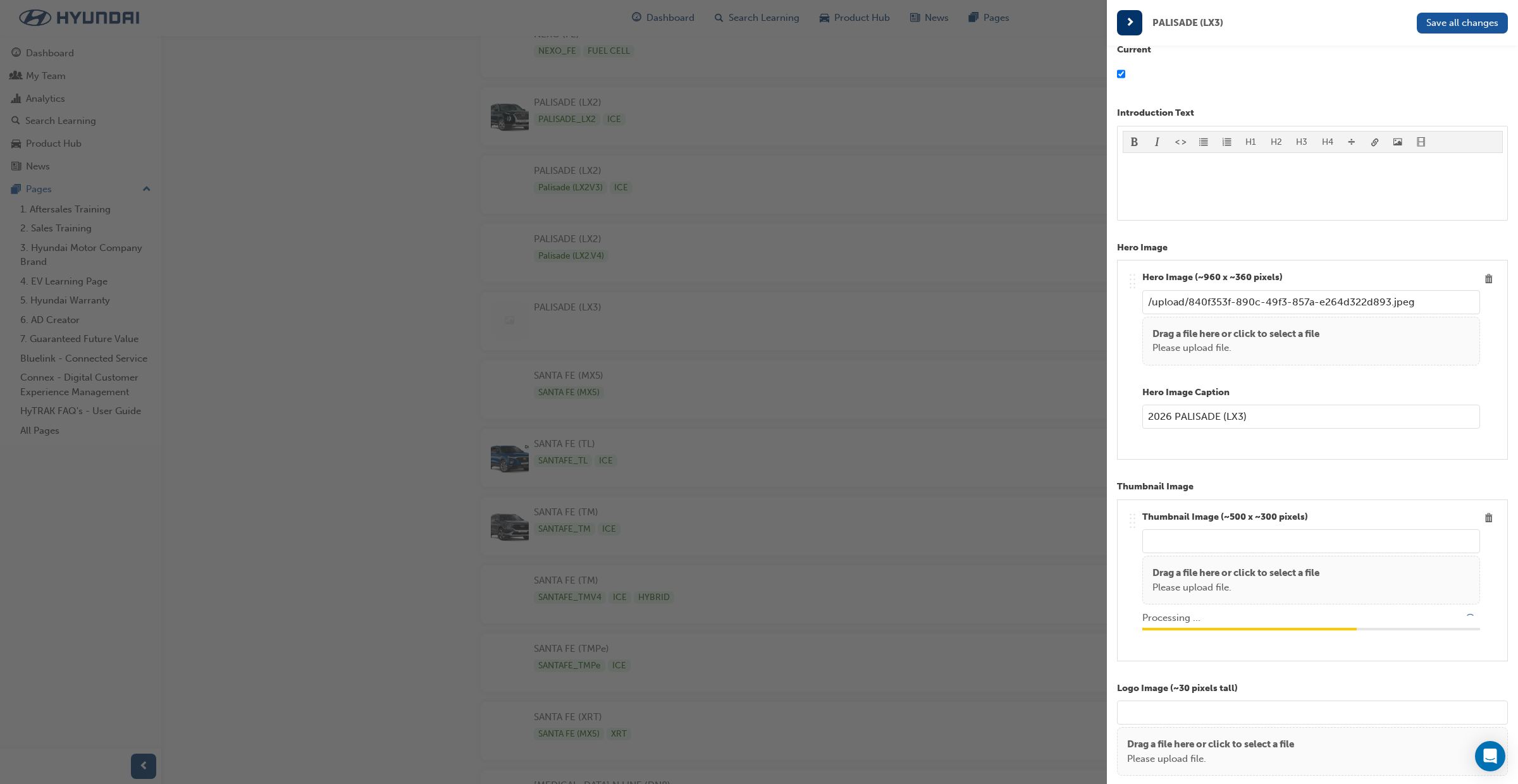
type input "/upload/7cda01e3-8e8d-43f8-bd06-0dbc82766d77.png"
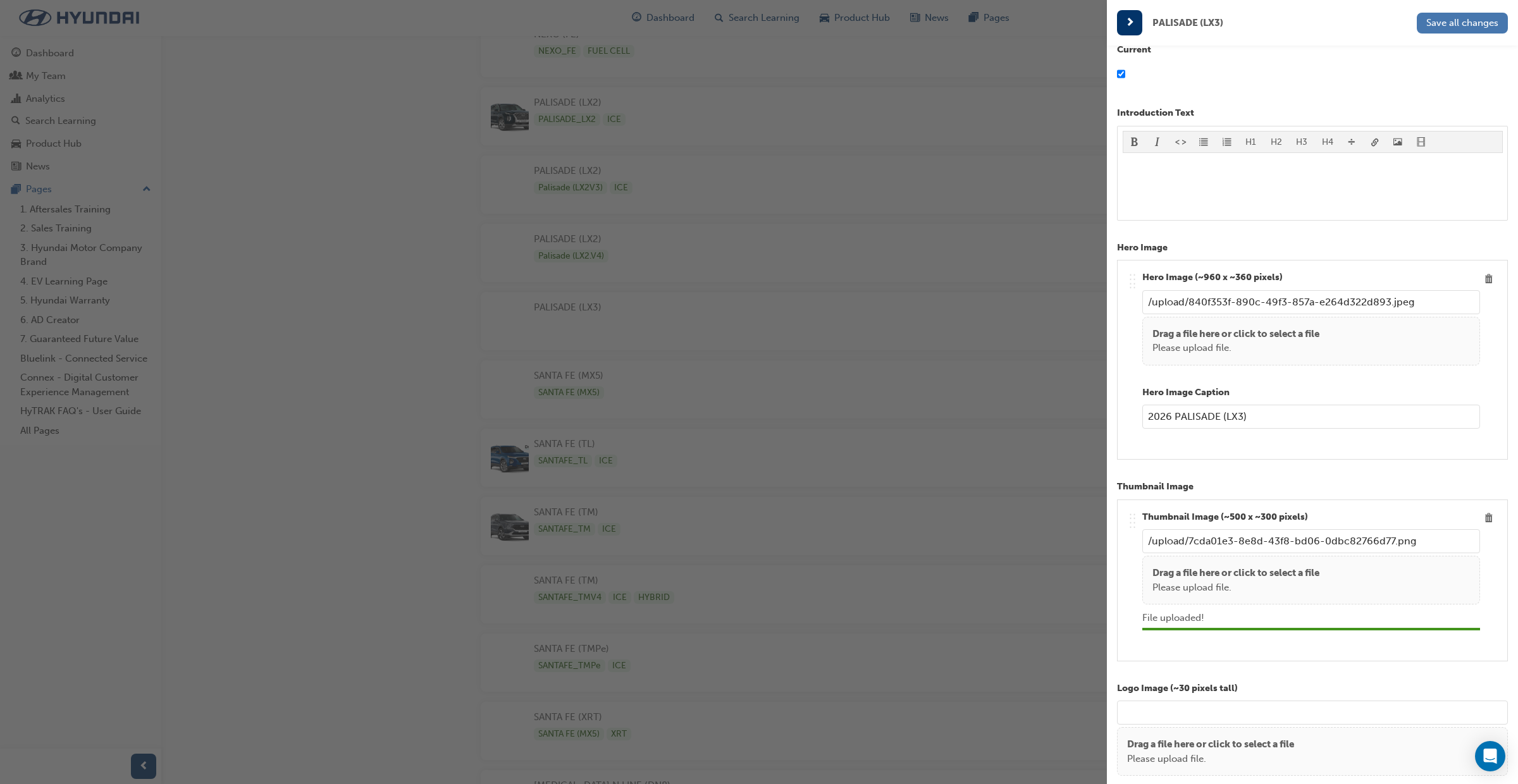
click at [1447, 22] on span "Save all changes" at bounding box center [1462, 22] width 72 height 11
click at [957, 191] on div "button" at bounding box center [553, 392] width 1107 height 784
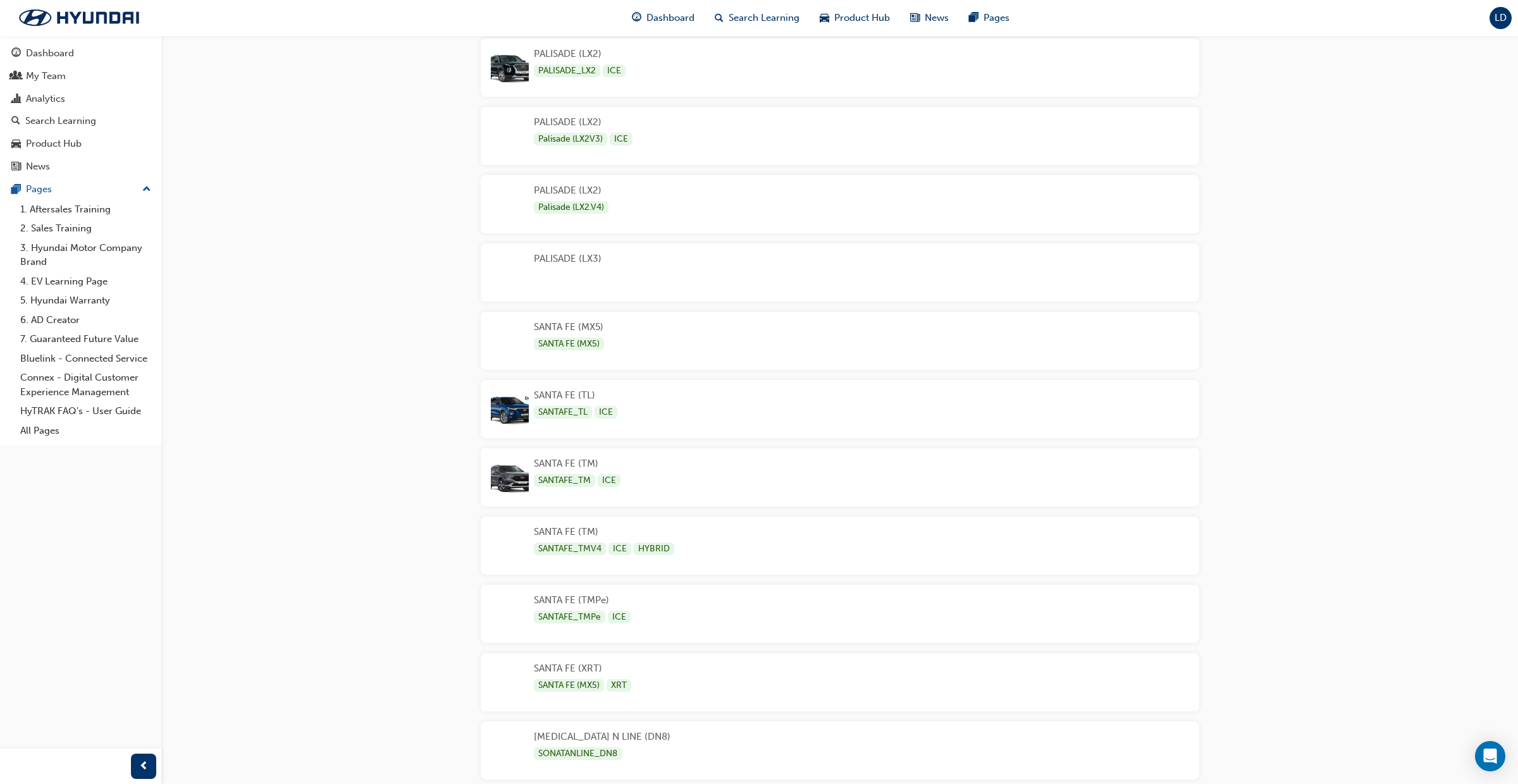
scroll to position [2582, 0]
click at [862, 280] on div "PALISADE (LX3)" at bounding box center [840, 276] width 719 height 58
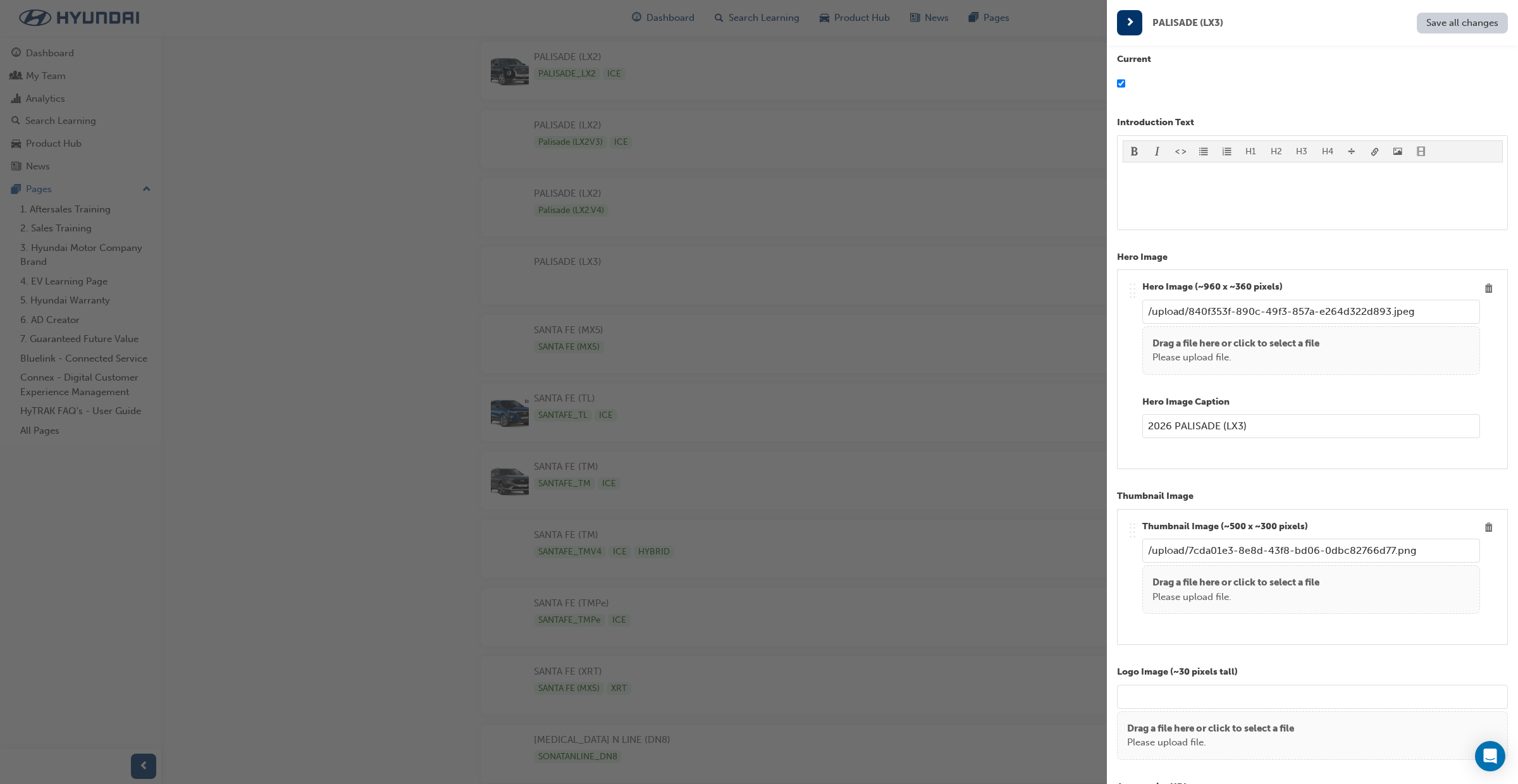
scroll to position [201, 0]
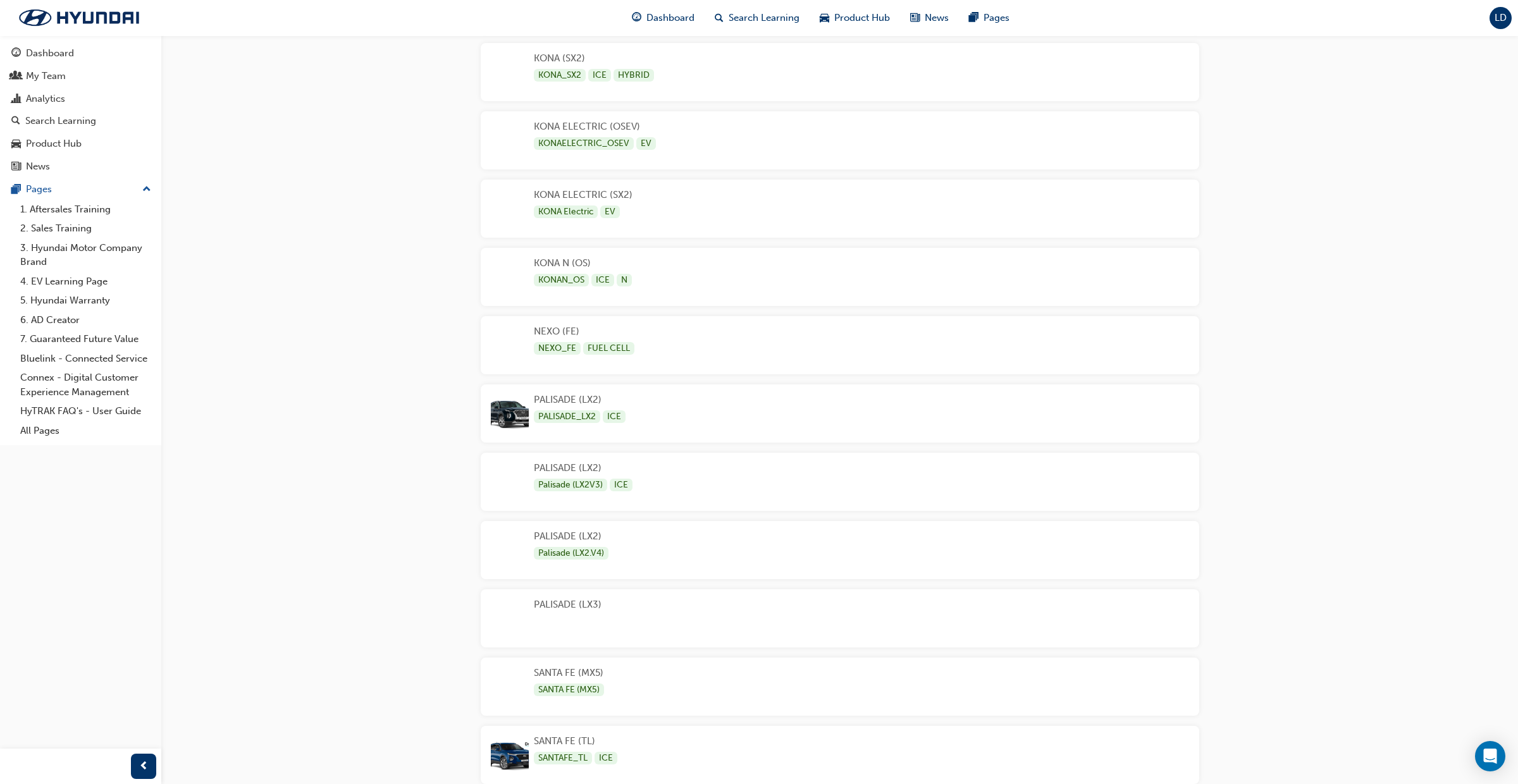
scroll to position [2240, 0]
click at [669, 614] on div "PALISADE (LX3)" at bounding box center [840, 618] width 719 height 58
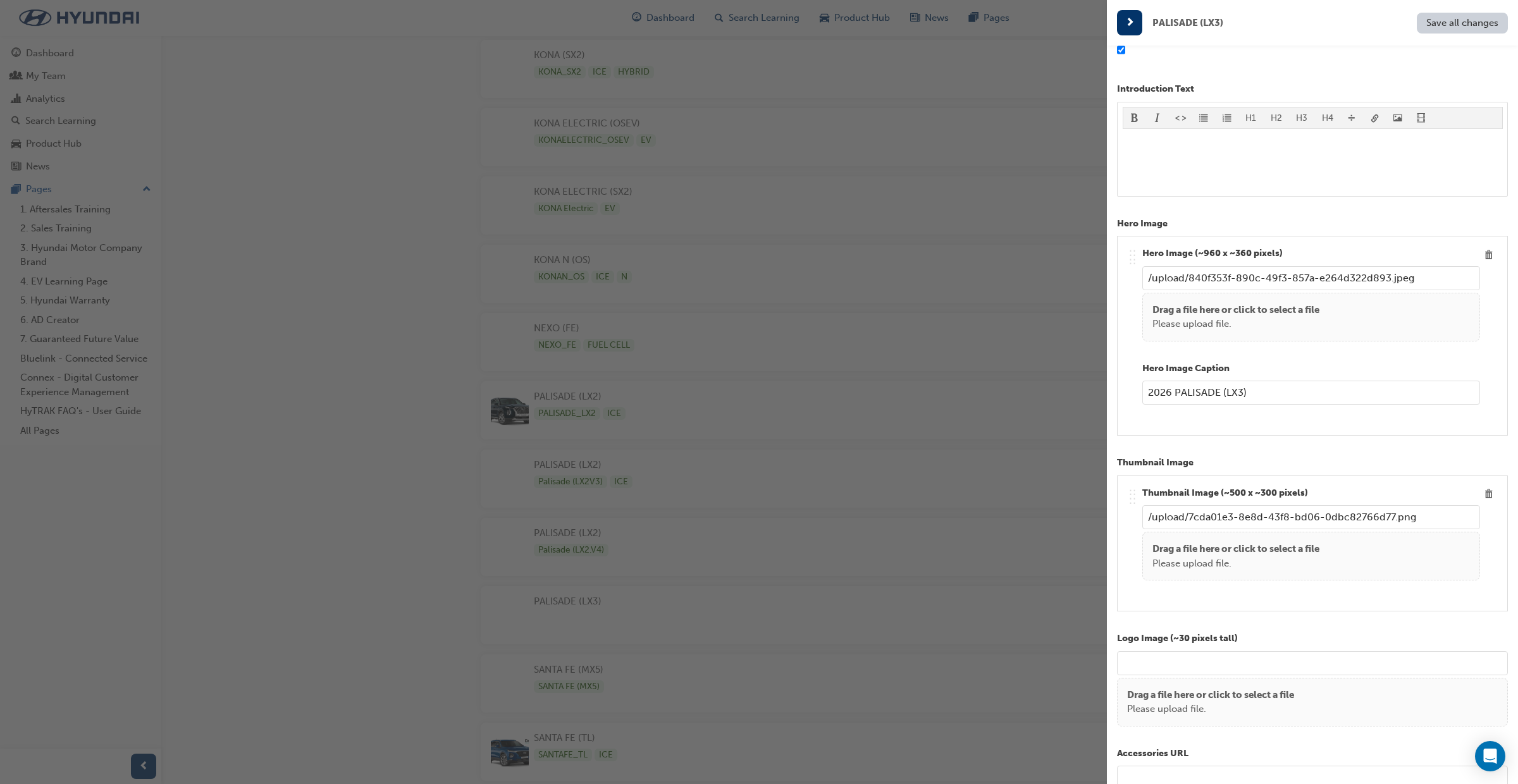
scroll to position [239, 0]
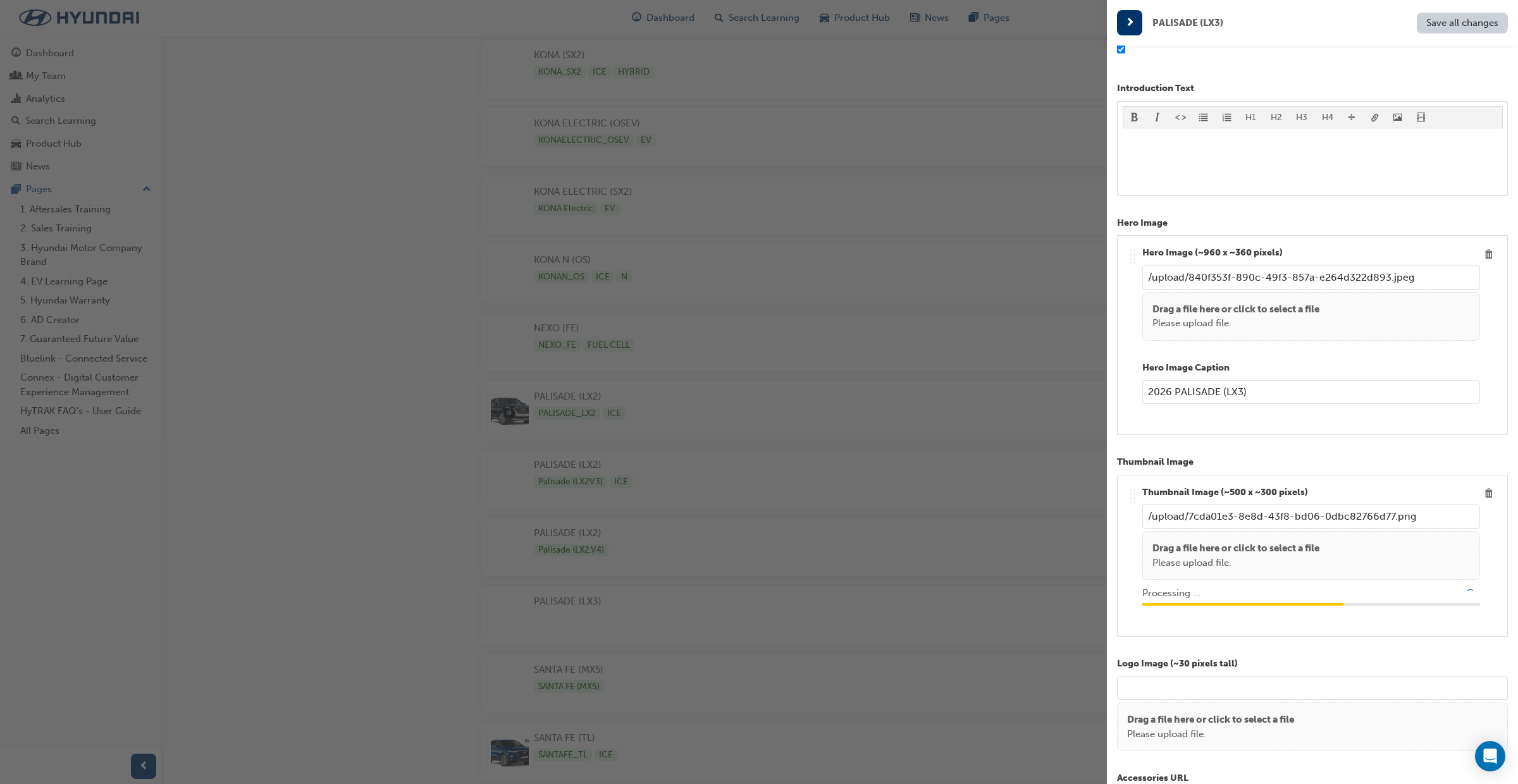
type input "/upload/59c05850-b277-46fc-948b-0ce9a2ea7efc.jpg"
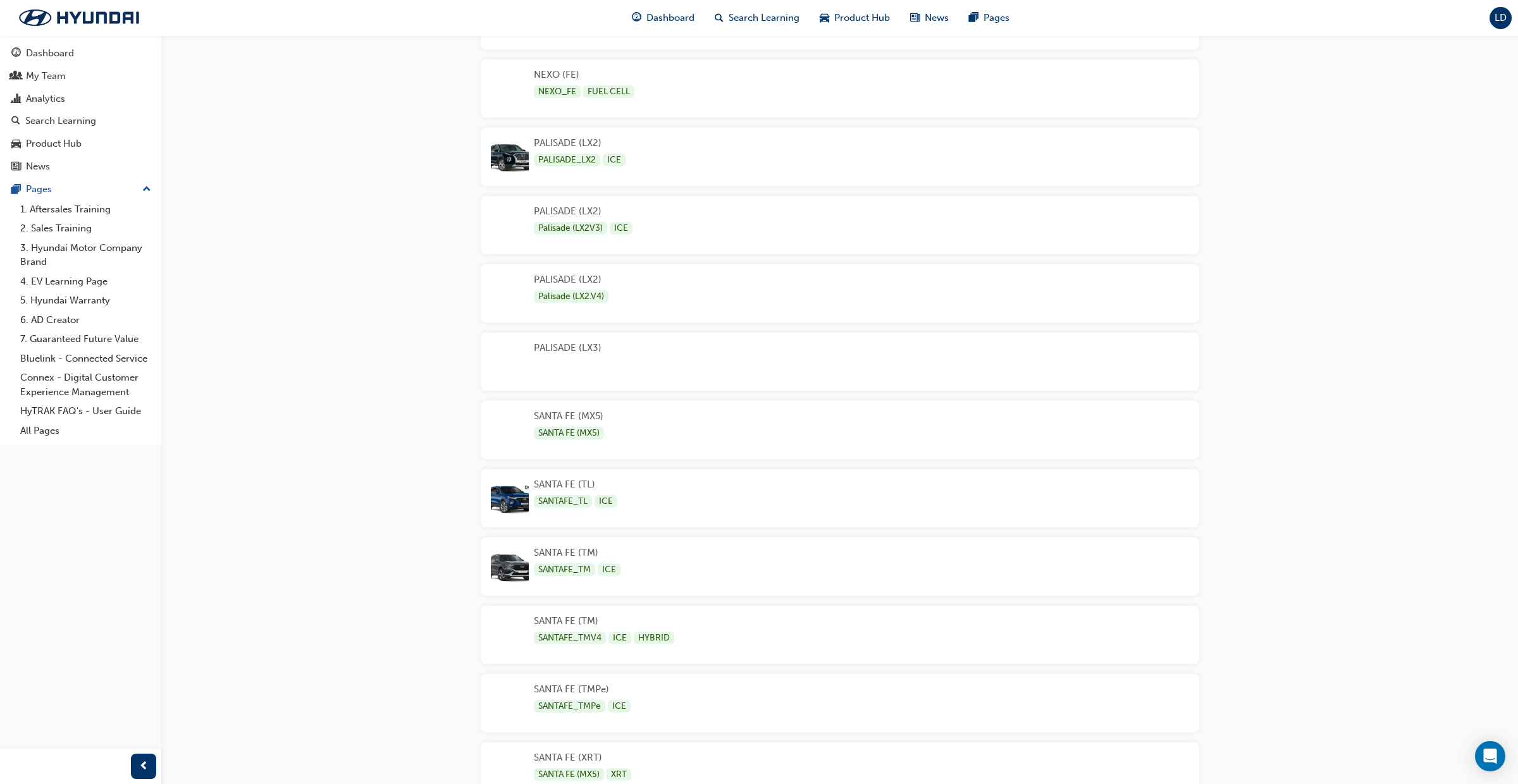
scroll to position [2447, 0]
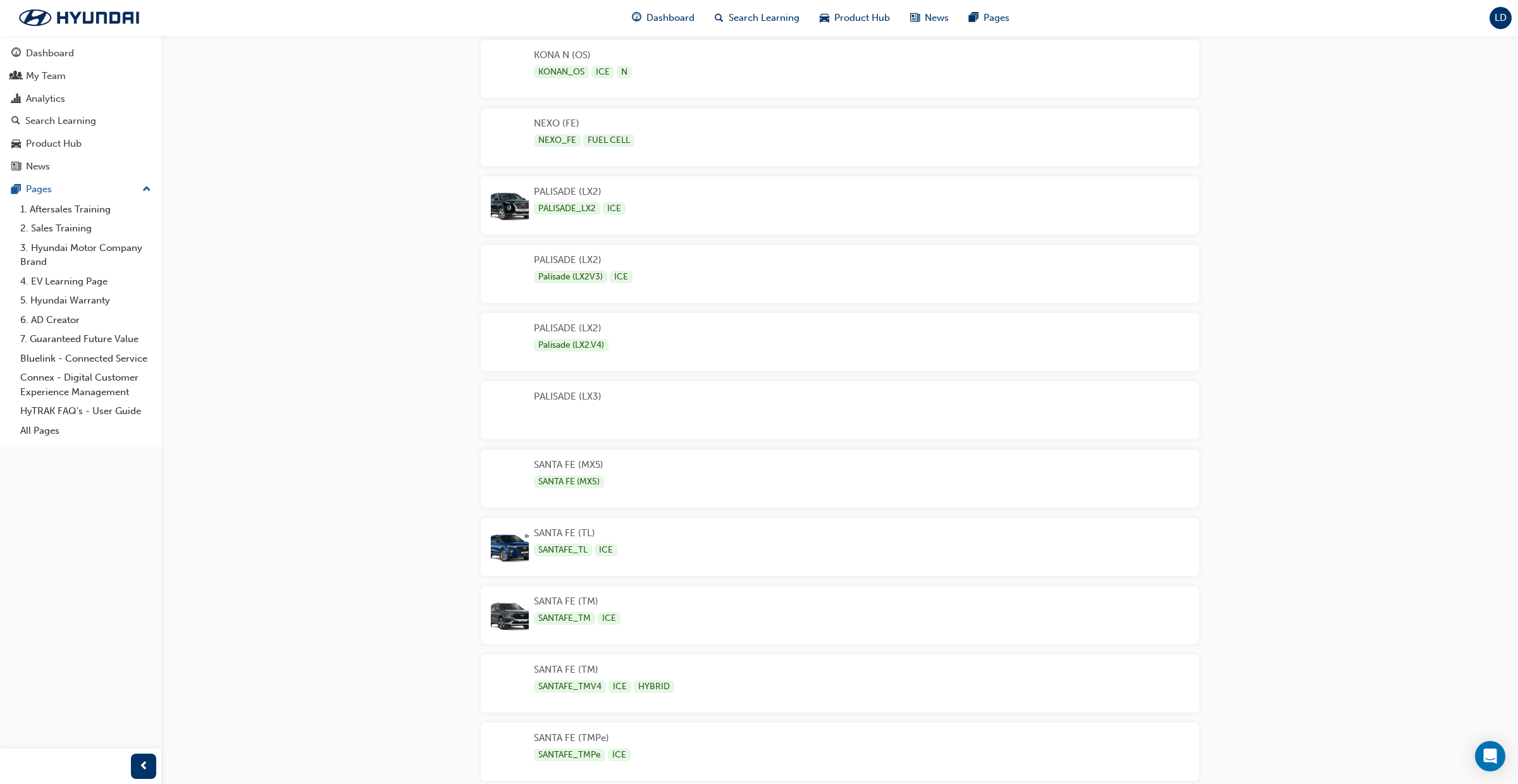
click at [639, 428] on div "PALISADE (LX3)" at bounding box center [840, 410] width 719 height 58
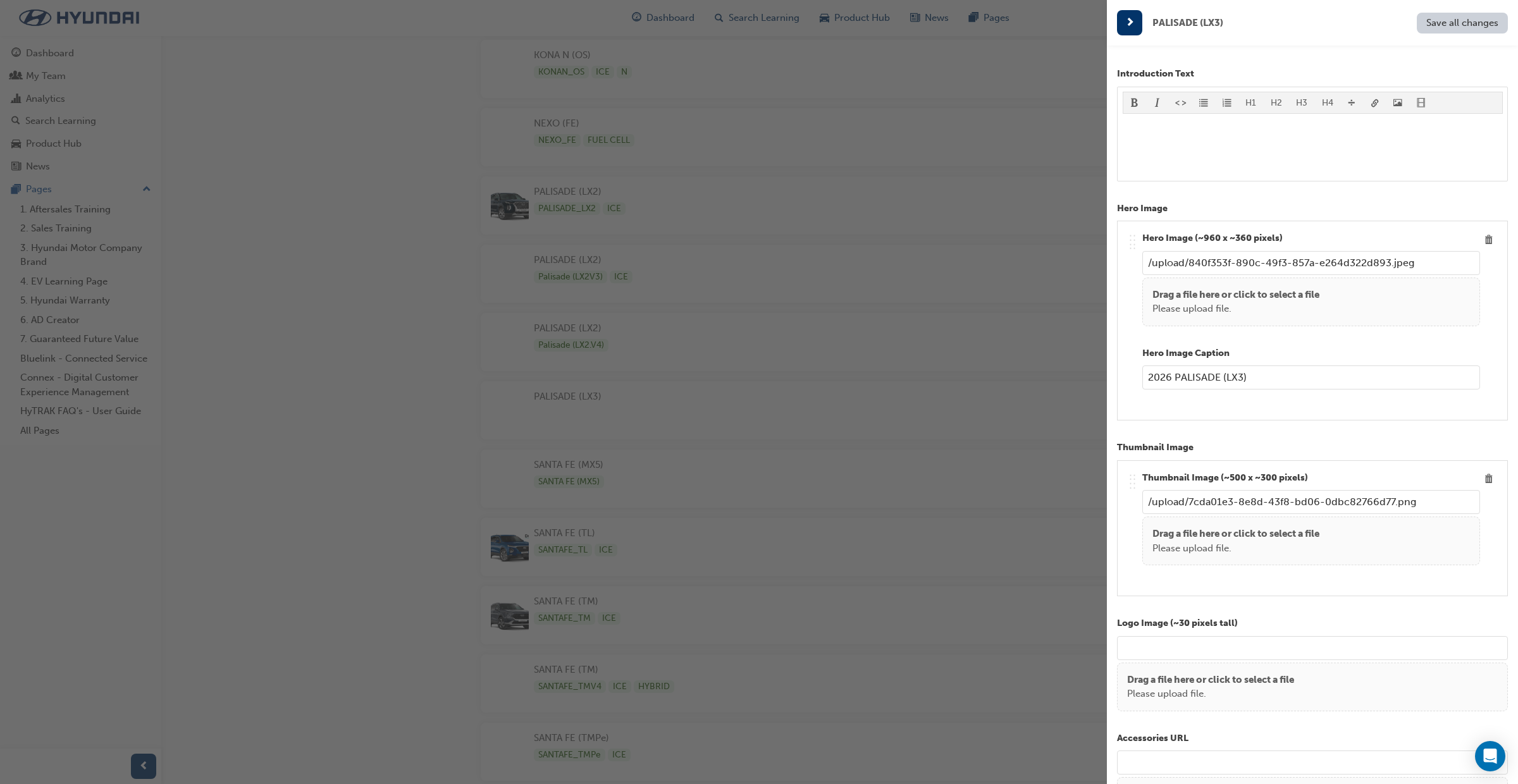
scroll to position [255, 0]
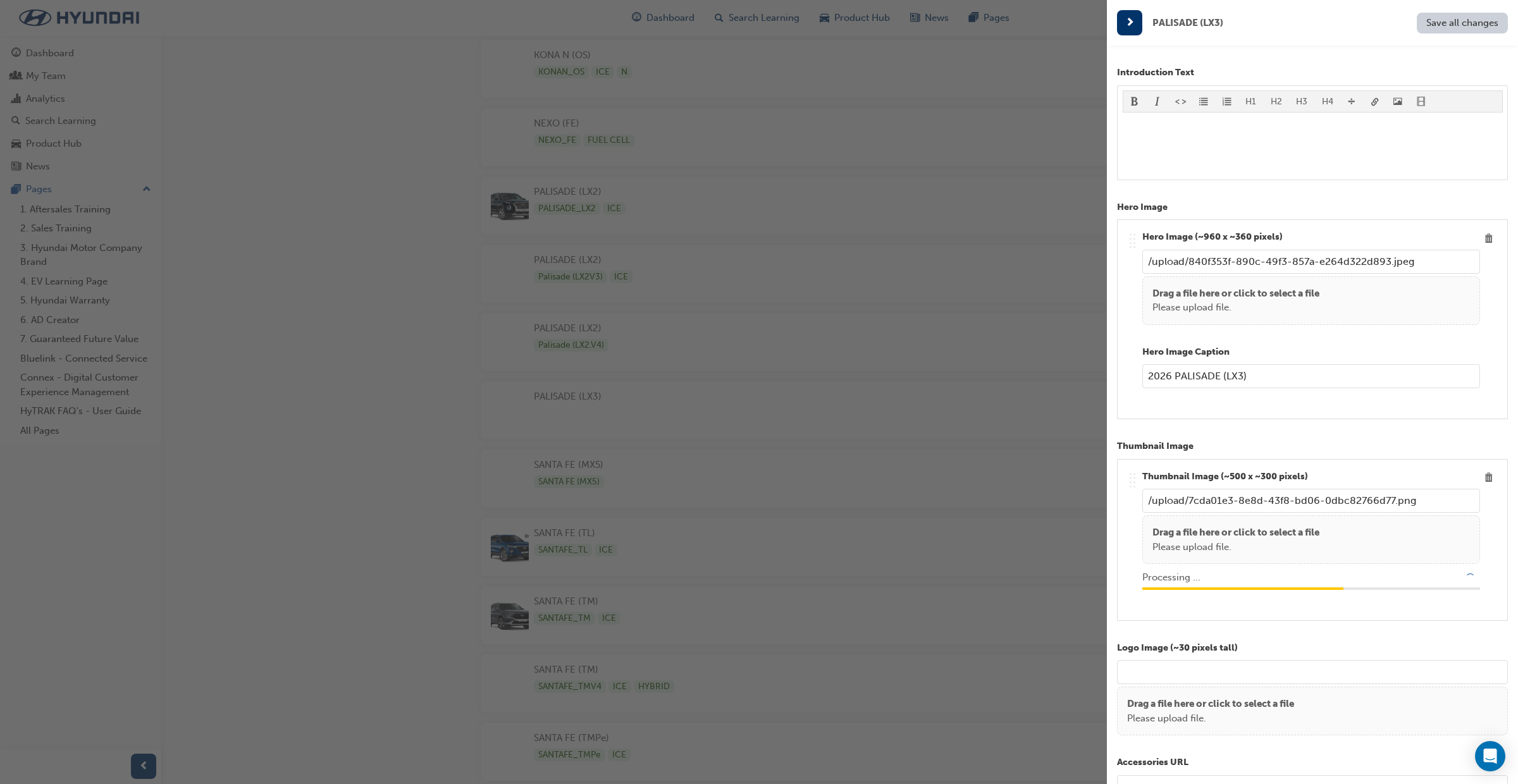
type input "/upload/460e926b-065c-4388-a373-6c75ffb2ed36.jpg"
click at [1454, 27] on span "Save all changes" at bounding box center [1462, 22] width 72 height 11
click at [1460, 23] on span "Save all changes" at bounding box center [1462, 22] width 72 height 11
click at [893, 134] on div "button" at bounding box center [553, 392] width 1107 height 784
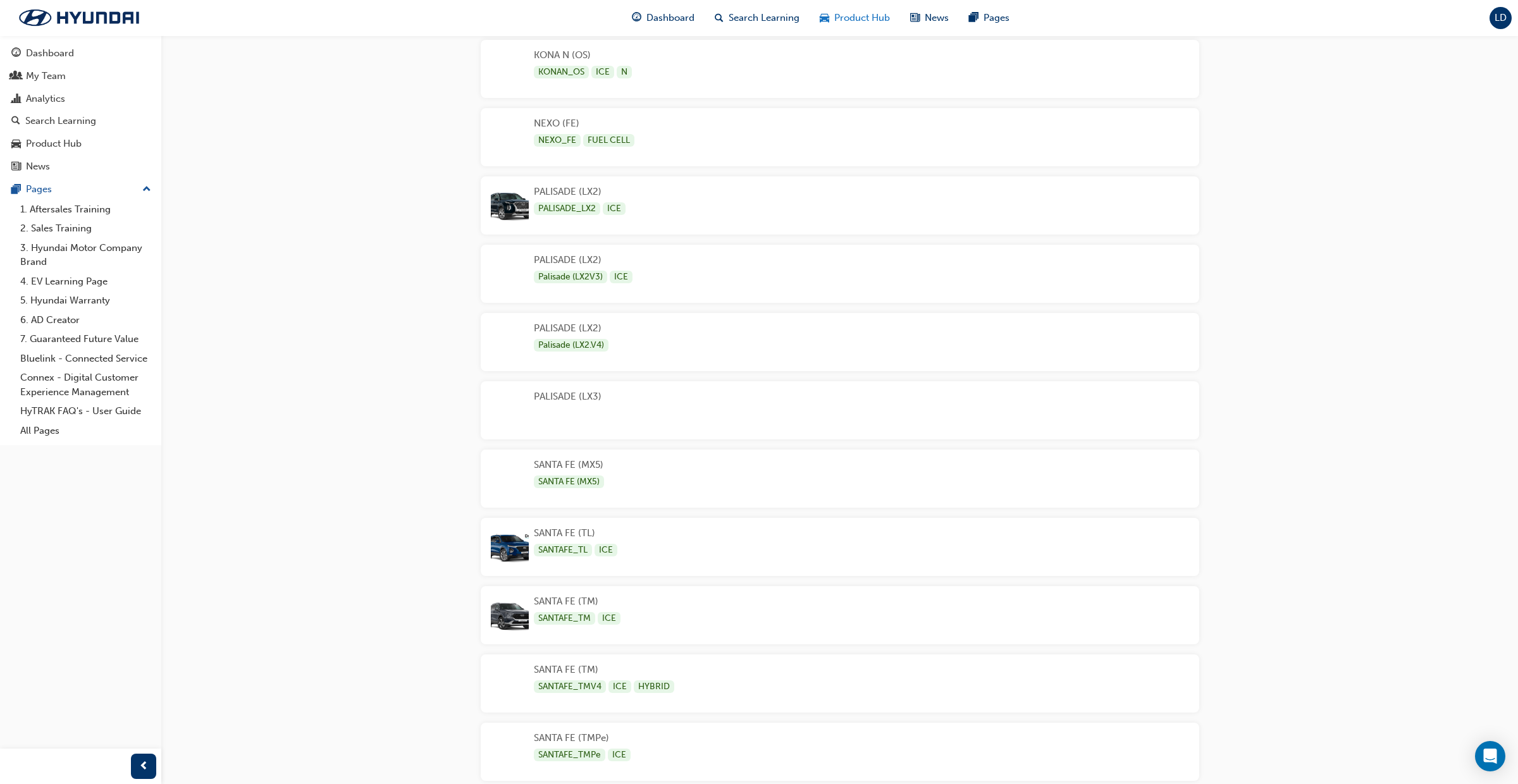
click at [862, 19] on span "Product Hub" at bounding box center [862, 18] width 56 height 14
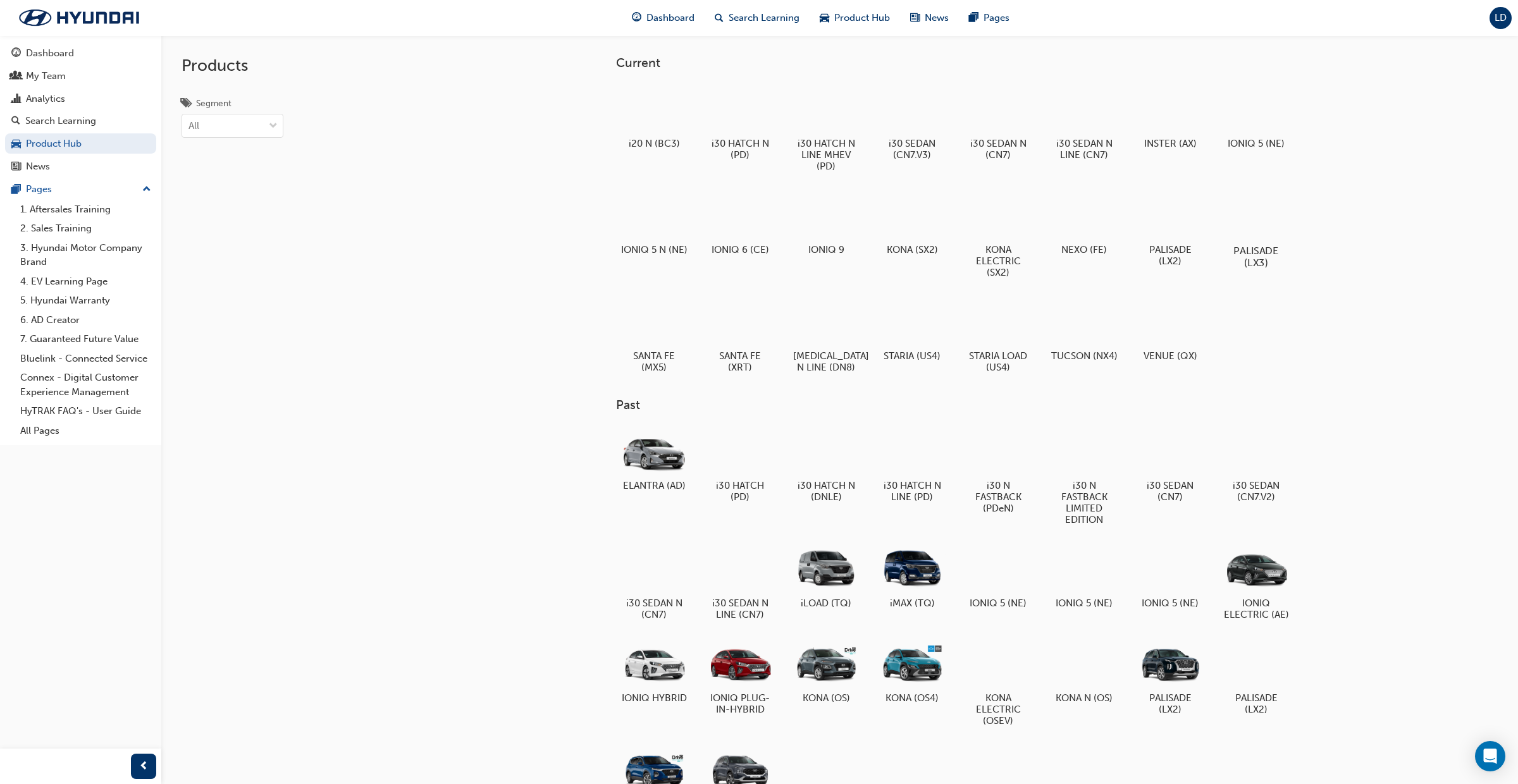
click at [1269, 225] on div at bounding box center [1255, 214] width 70 height 50
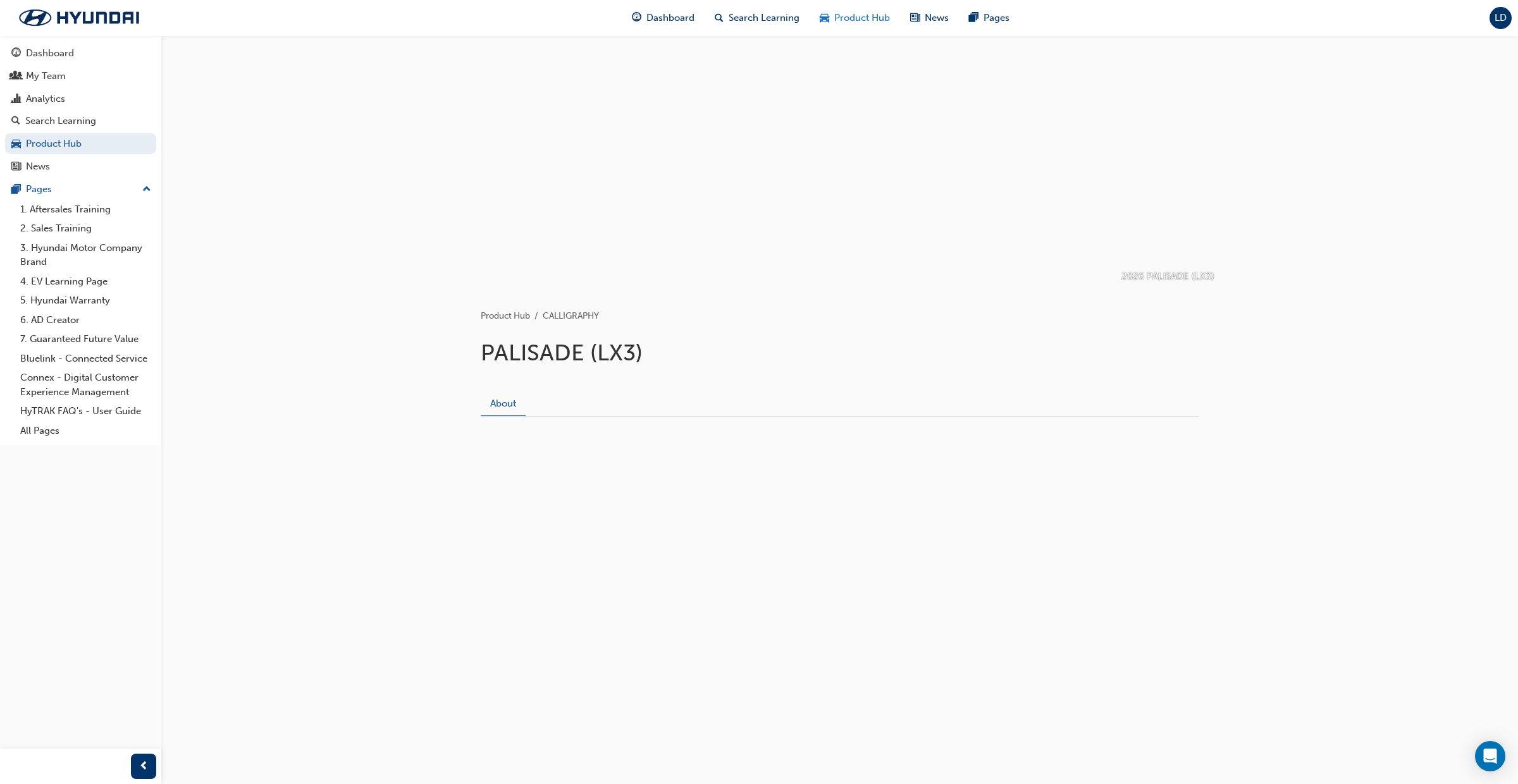
click at [861, 21] on span "Product Hub" at bounding box center [862, 18] width 56 height 14
